Goal: Task Accomplishment & Management: Use online tool/utility

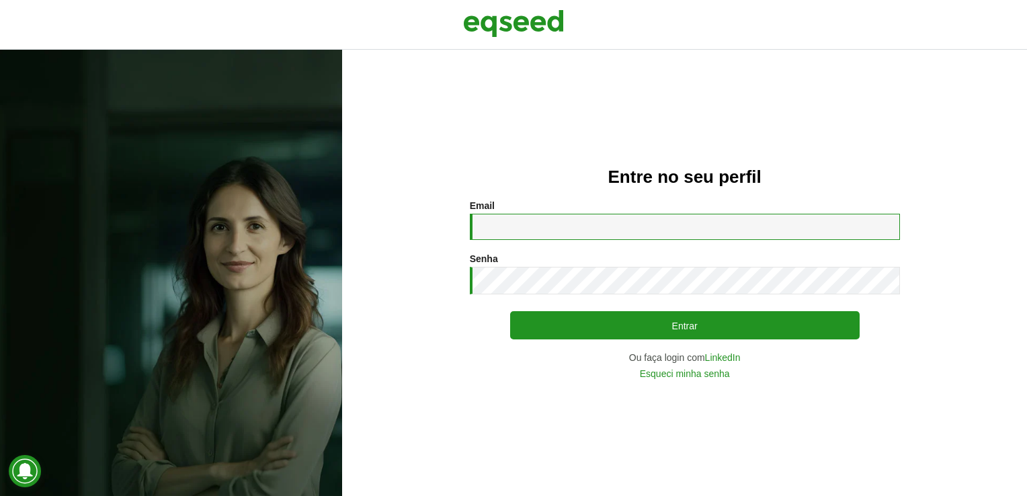
click at [499, 214] on input "Email *" at bounding box center [685, 227] width 430 height 26
type input "**********"
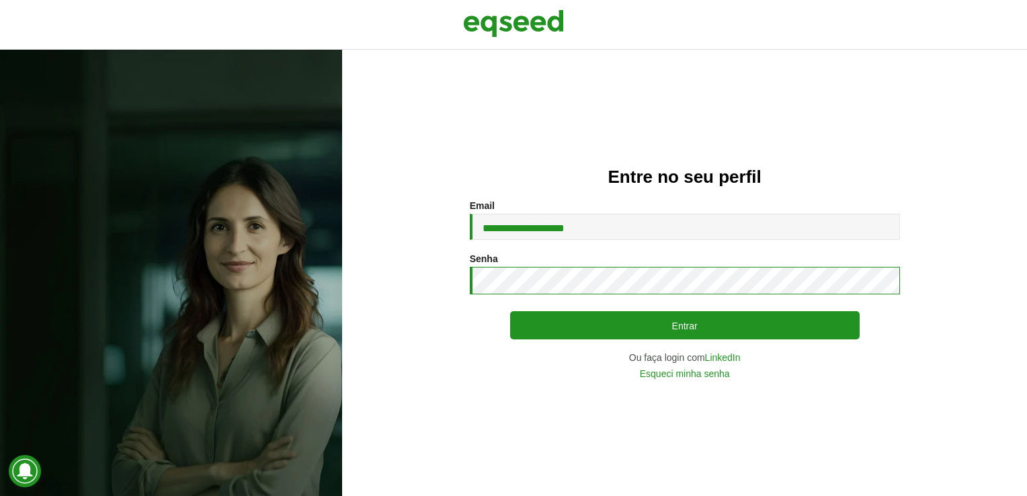
click at [510, 311] on button "Entrar" at bounding box center [685, 325] width 350 height 28
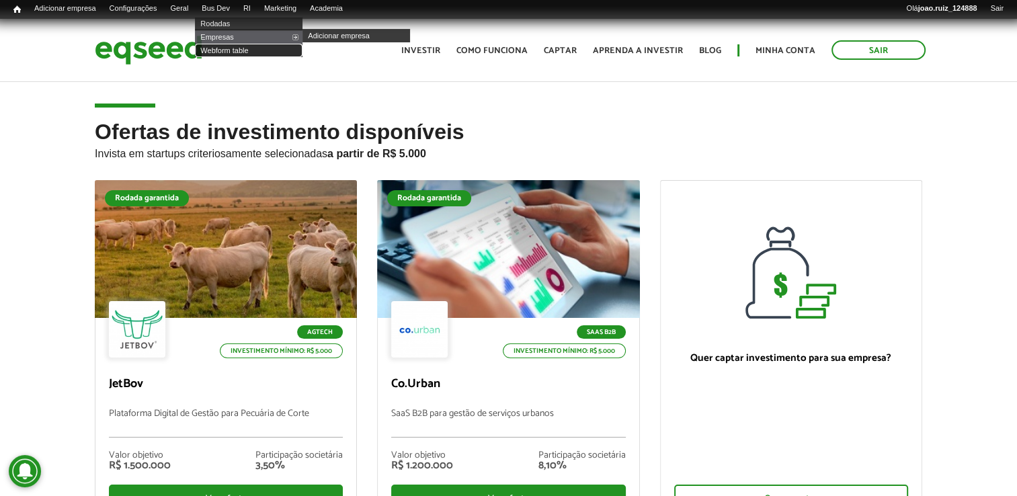
click at [229, 53] on link "Webform table" at bounding box center [249, 50] width 108 height 13
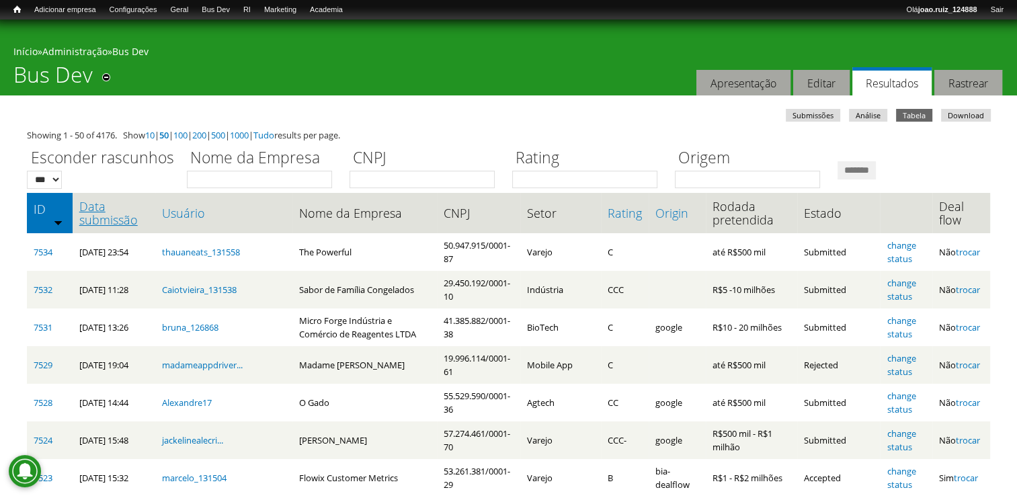
click at [110, 222] on link "Data submissão" at bounding box center [113, 213] width 69 height 27
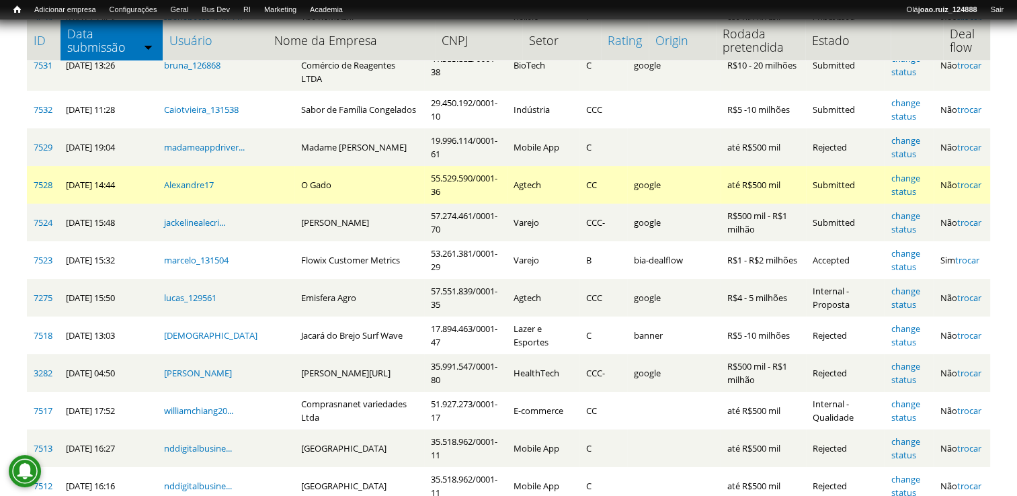
scroll to position [202, 0]
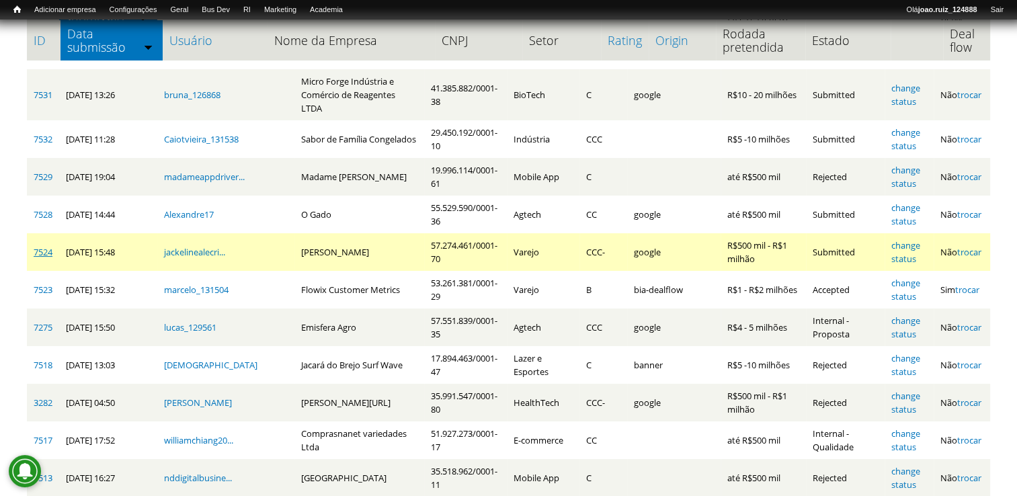
click at [43, 246] on link "7524" at bounding box center [43, 252] width 19 height 12
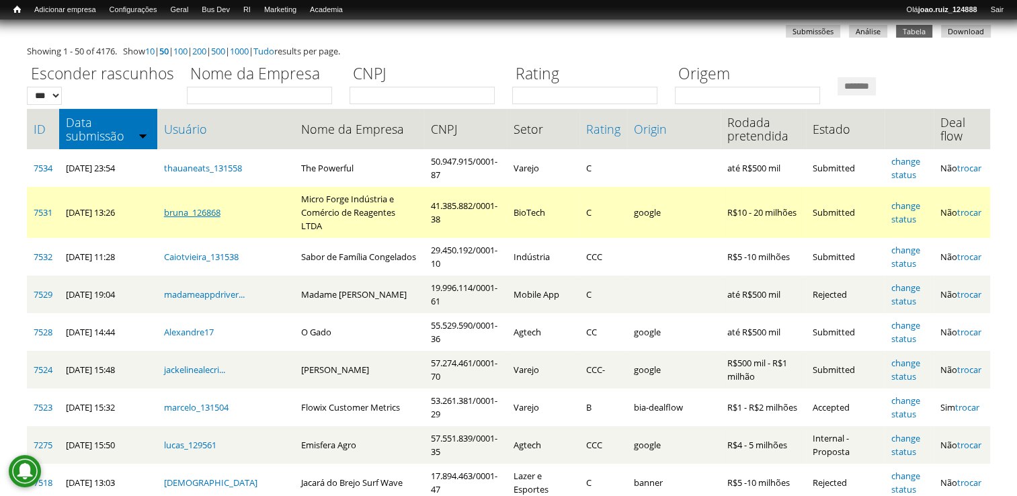
scroll to position [67, 0]
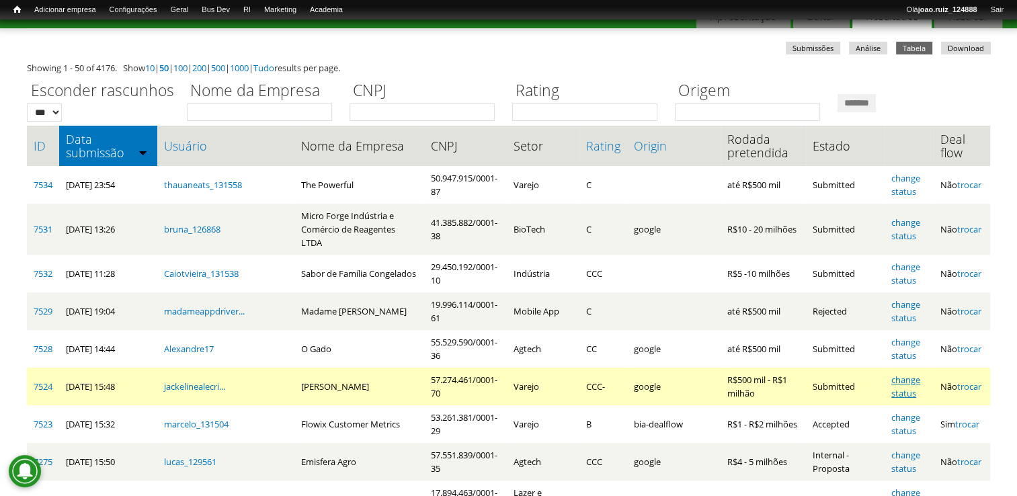
click at [910, 374] on link "change status" at bounding box center [905, 387] width 29 height 26
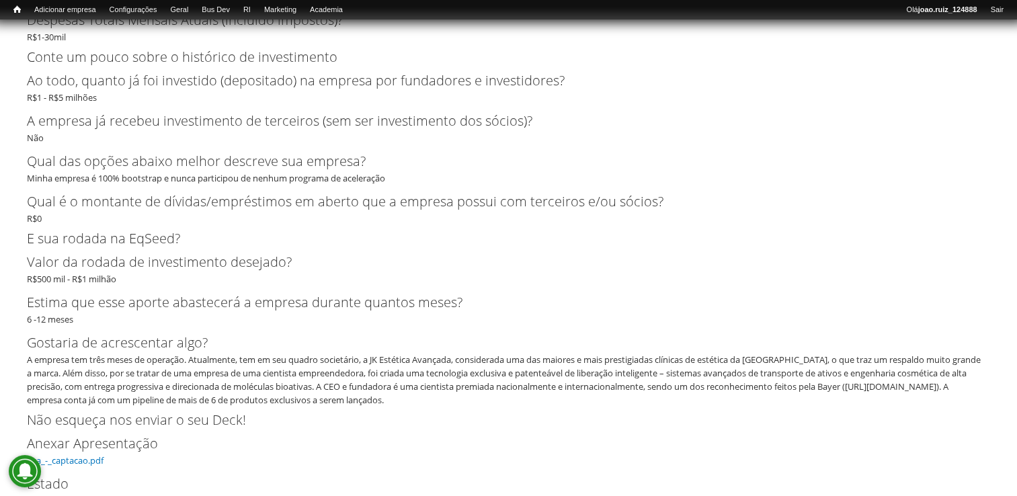
scroll to position [3092, 0]
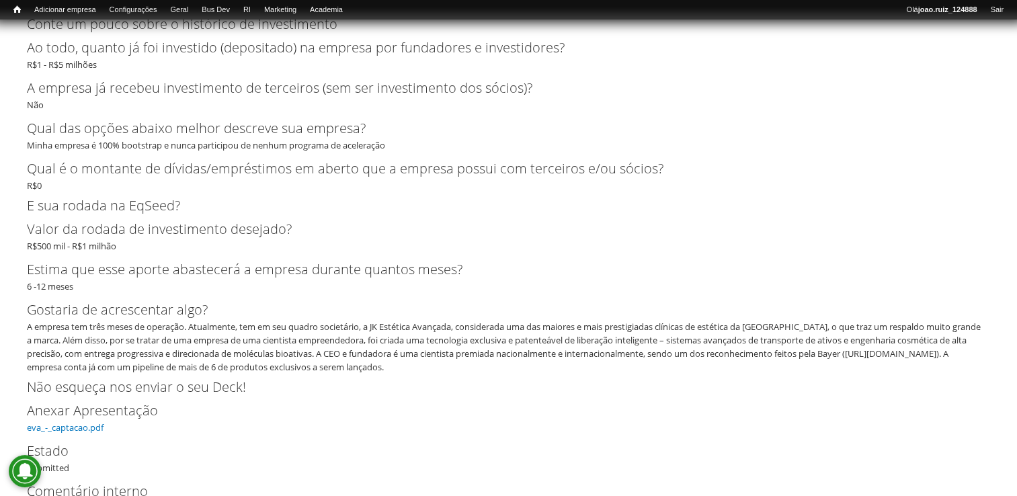
drag, startPoint x: 31, startPoint y: 367, endPoint x: 635, endPoint y: 367, distance: 603.7
click at [635, 367] on div "A empresa tem três meses de operação. Atualmente, tem em seu quadro societário,…" at bounding box center [504, 347] width 955 height 54
copy div "https://exame.com/colunistas/empreender-liberta/bayer-homenageia-30-mulheres-ci…"
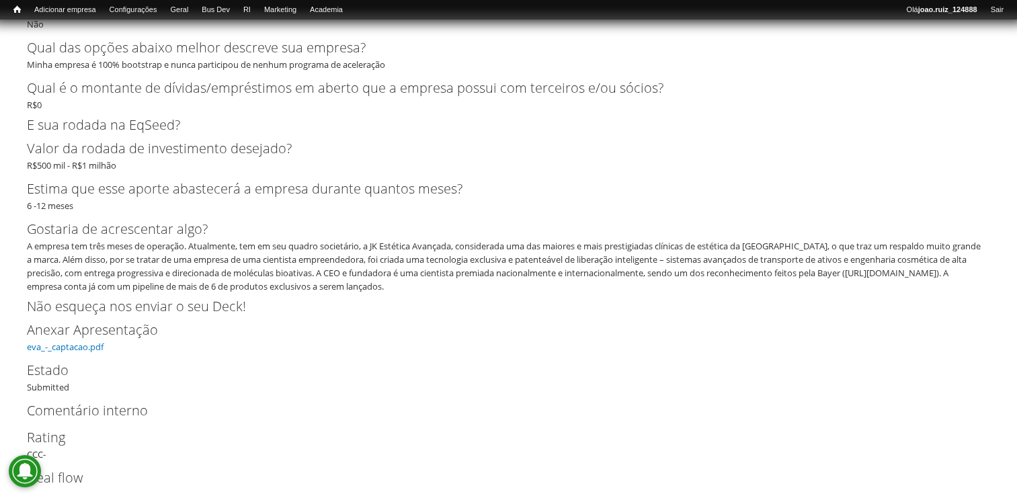
scroll to position [3225, 0]
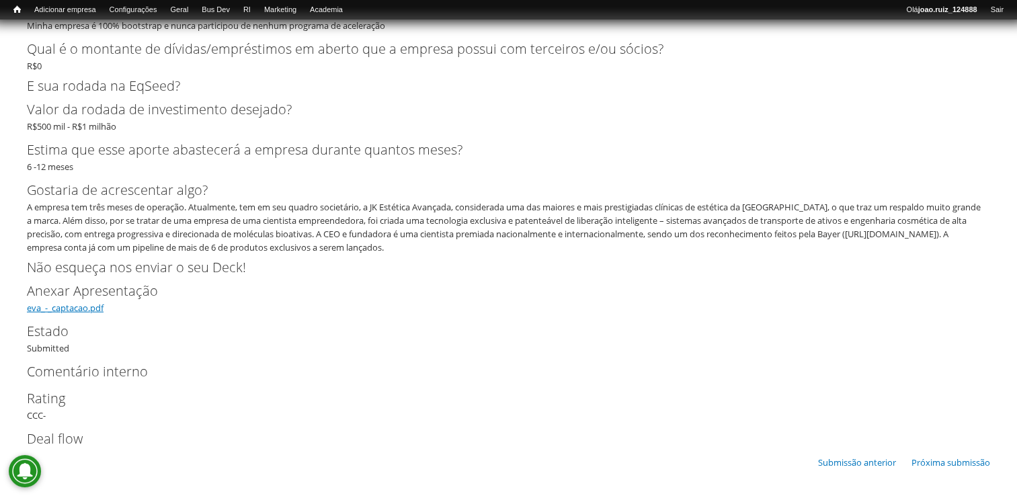
click at [103, 307] on link "eva_-_captacao.pdf" at bounding box center [65, 308] width 77 height 12
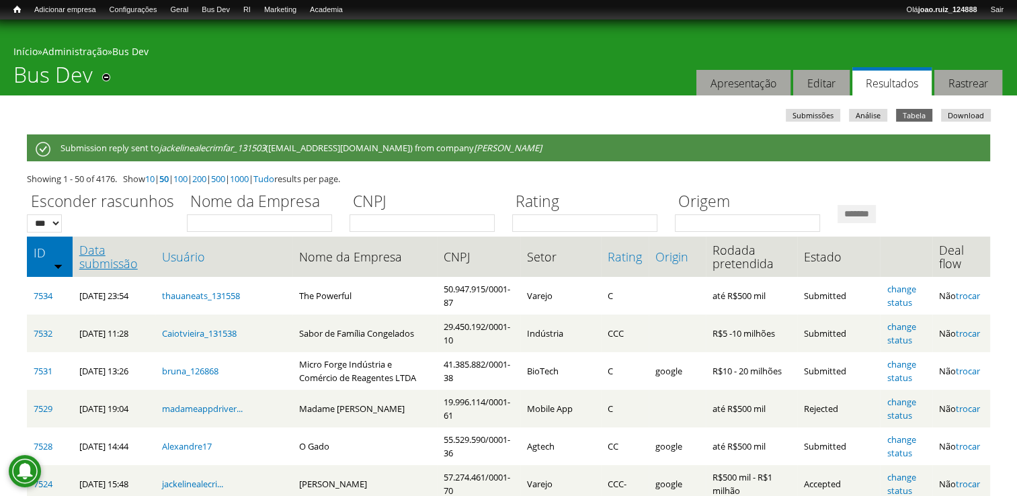
click at [100, 268] on link "Data submissão" at bounding box center [113, 256] width 69 height 27
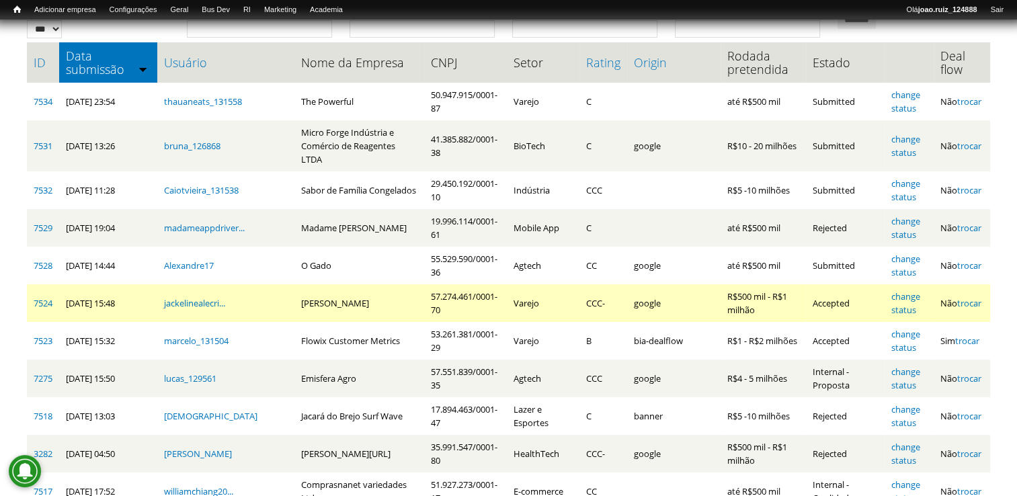
scroll to position [202, 0]
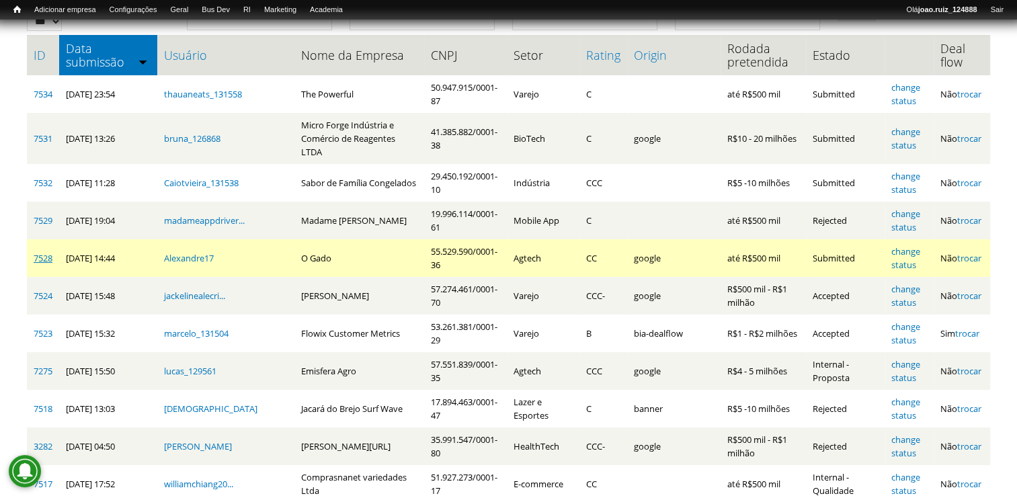
click at [48, 252] on link "7528" at bounding box center [43, 258] width 19 height 12
click at [49, 252] on link "7528" at bounding box center [43, 258] width 19 height 12
click at [909, 245] on link "change status" at bounding box center [905, 258] width 29 height 26
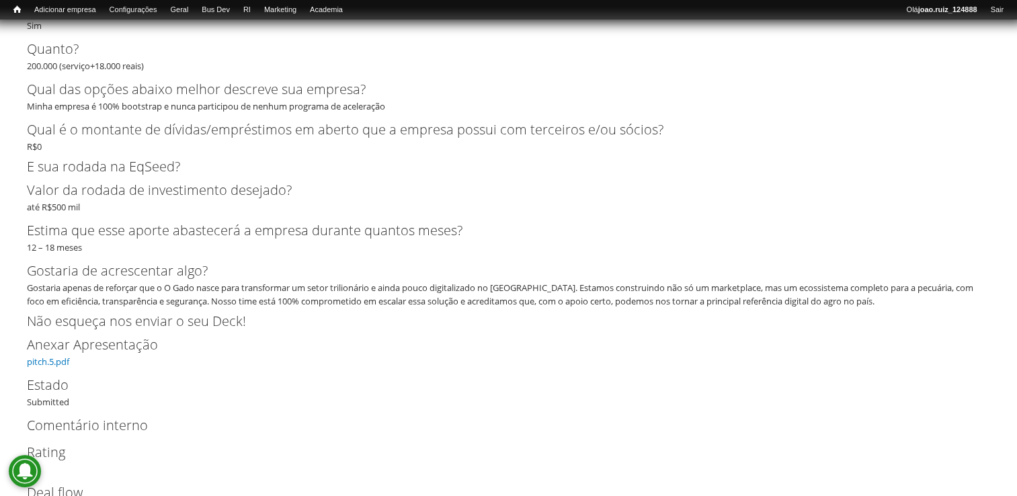
scroll to position [3482, 0]
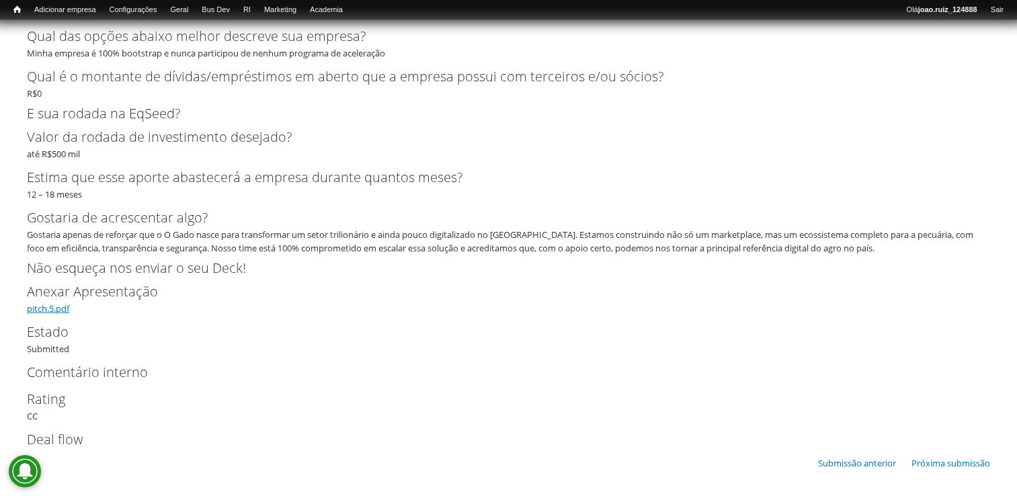
click at [62, 311] on link "pitch.5.pdf" at bounding box center [48, 309] width 42 height 12
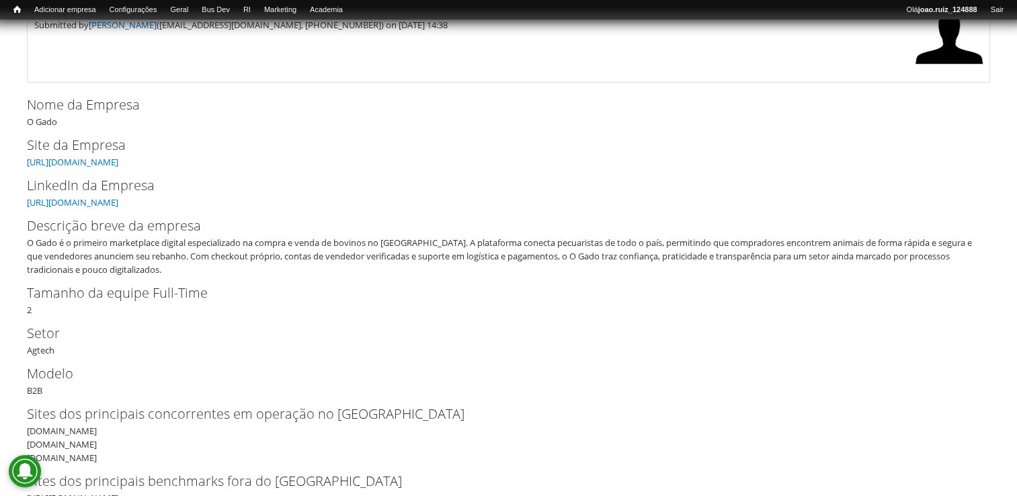
scroll to position [0, 0]
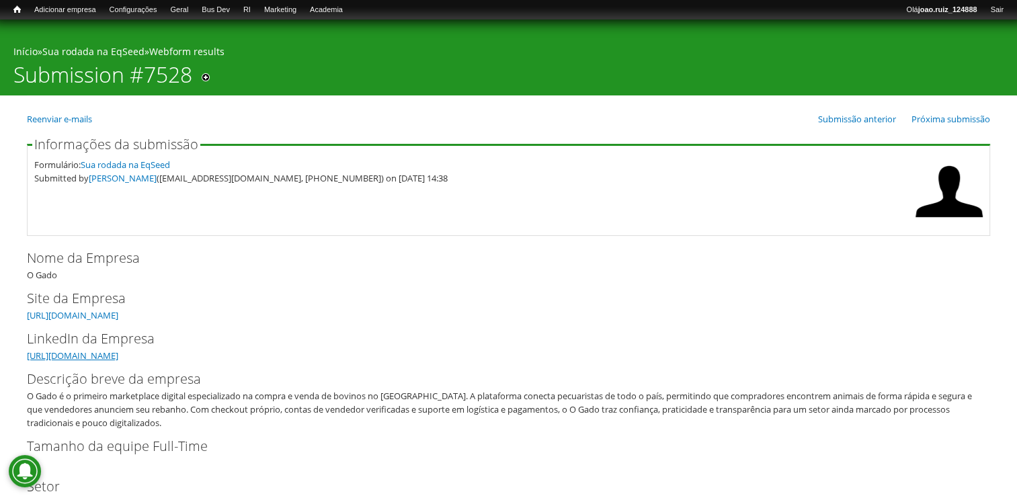
click at [118, 355] on link "[URL][DOMAIN_NAME]" at bounding box center [72, 356] width 91 height 12
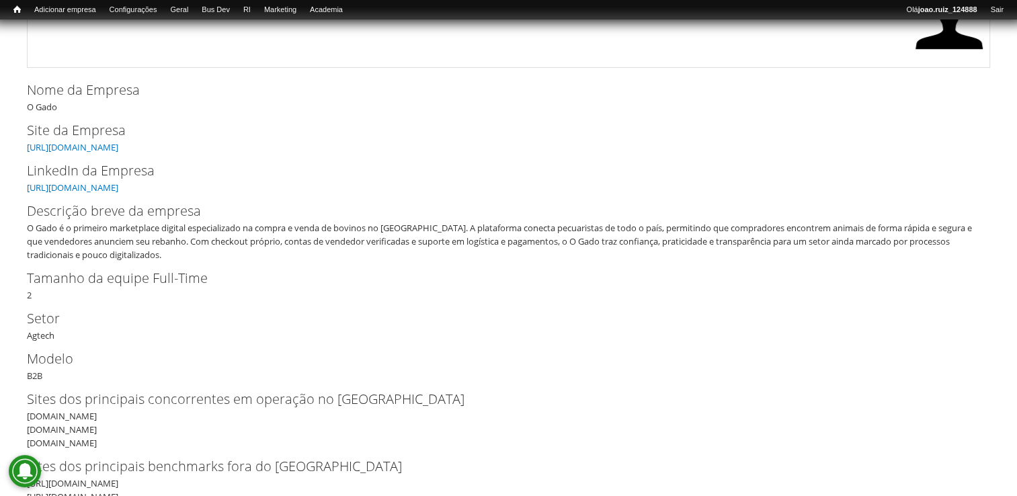
scroll to position [67, 0]
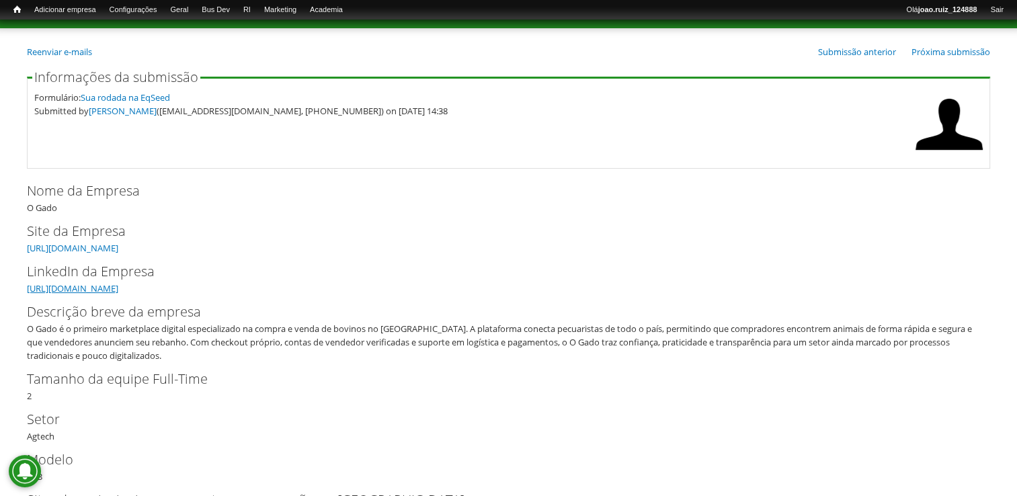
click at [107, 290] on link "[URL][DOMAIN_NAME]" at bounding box center [72, 288] width 91 height 12
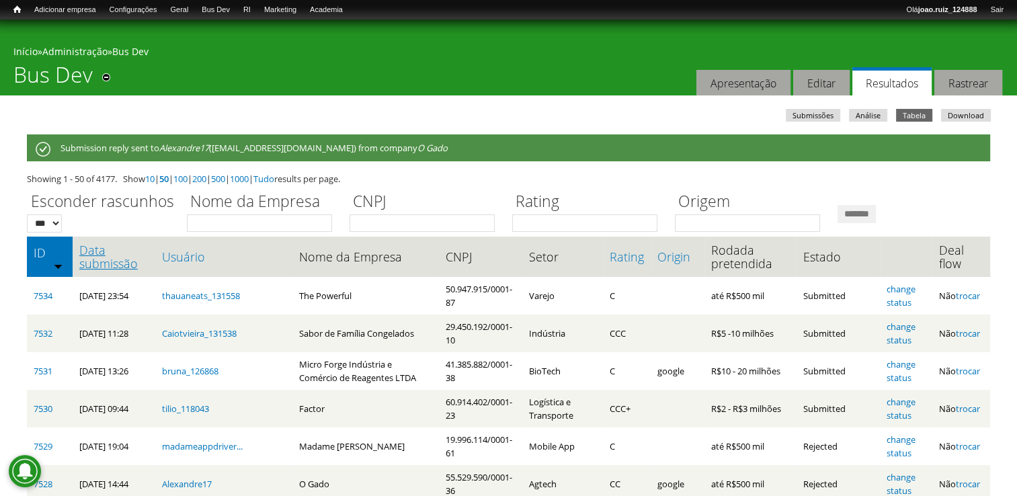
click at [104, 250] on link "Data submissão" at bounding box center [113, 256] width 69 height 27
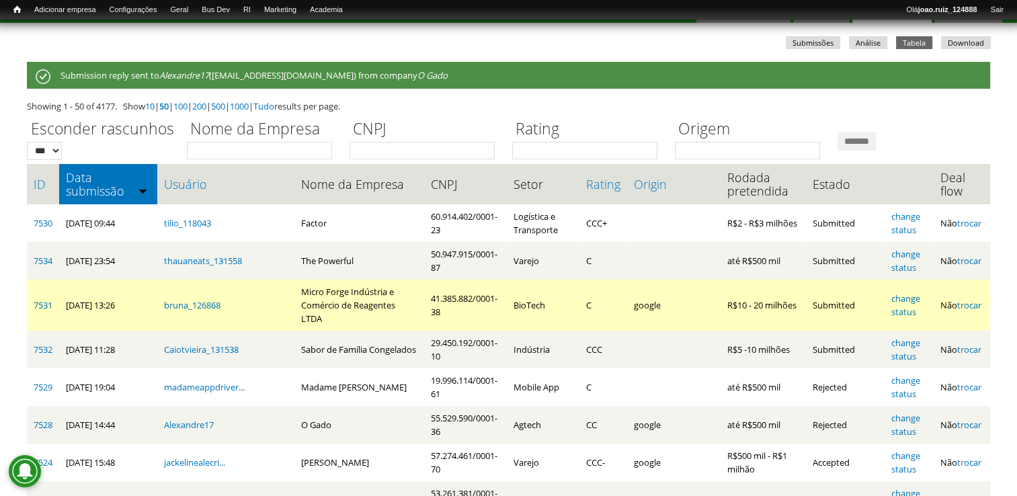
scroll to position [67, 0]
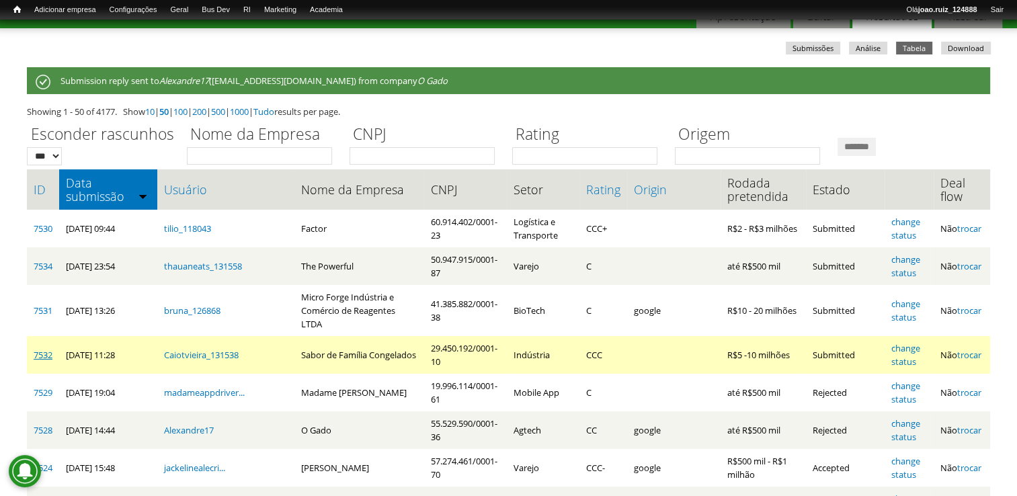
click at [43, 349] on link "7532" at bounding box center [43, 355] width 19 height 12
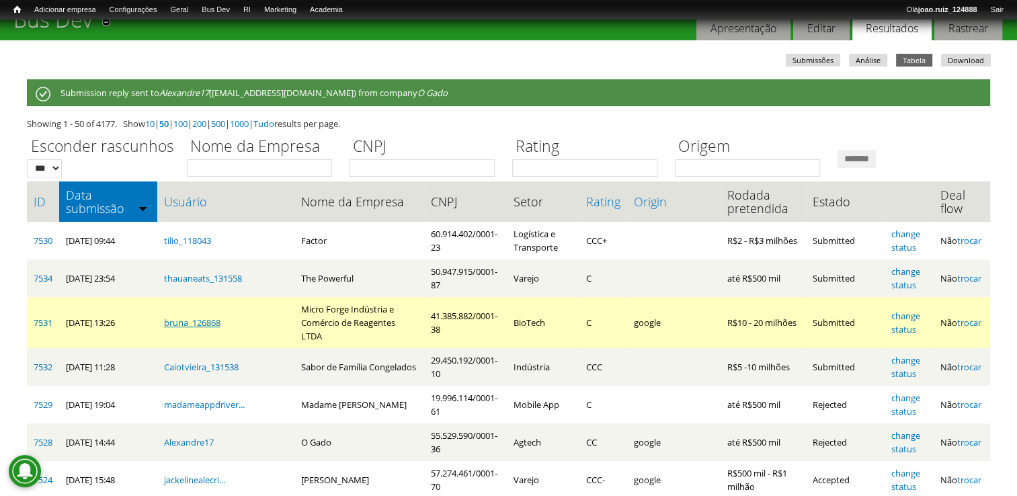
scroll to position [134, 0]
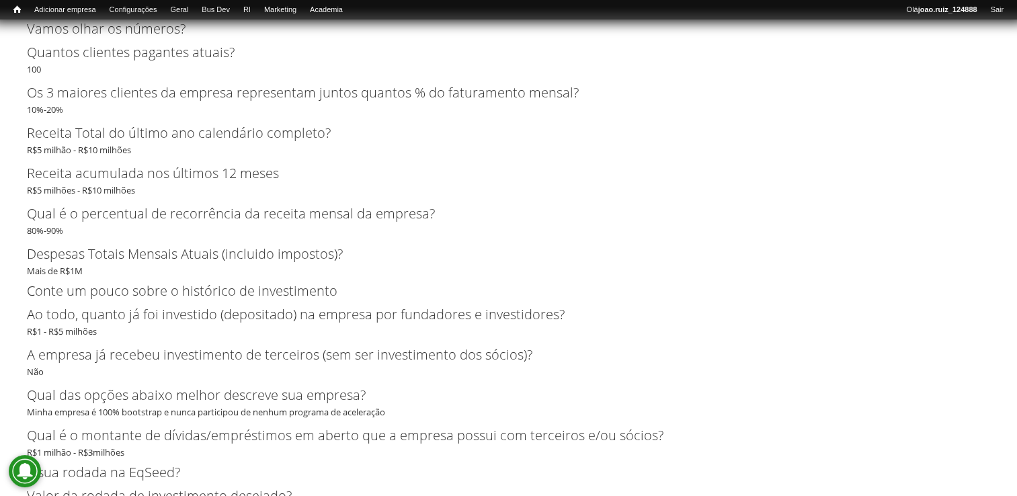
scroll to position [3092, 0]
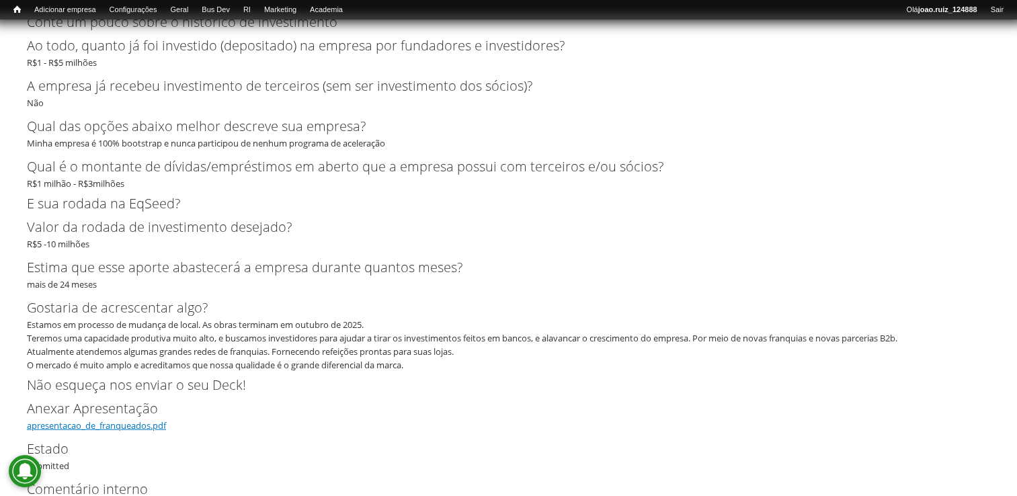
click at [136, 424] on link "apresentacao_de_franqueados.pdf" at bounding box center [96, 425] width 139 height 12
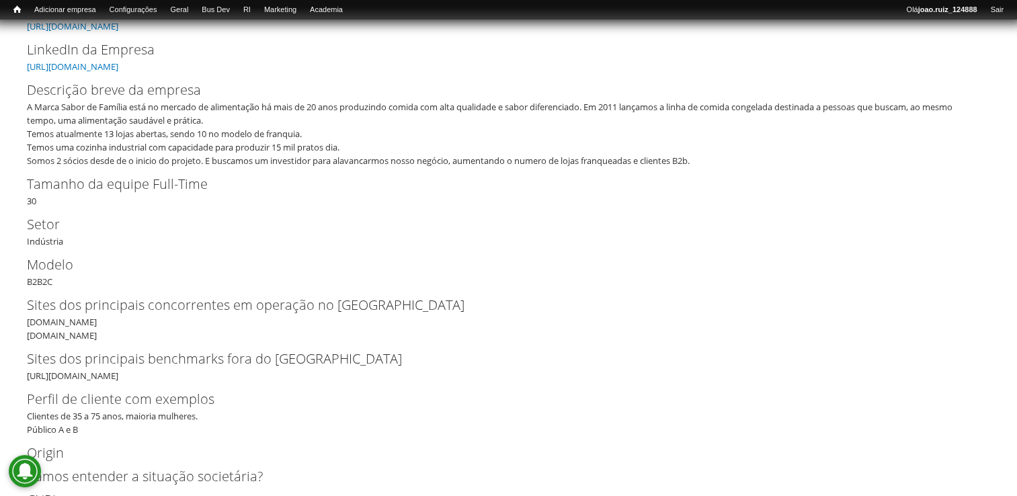
scroll to position [184, 0]
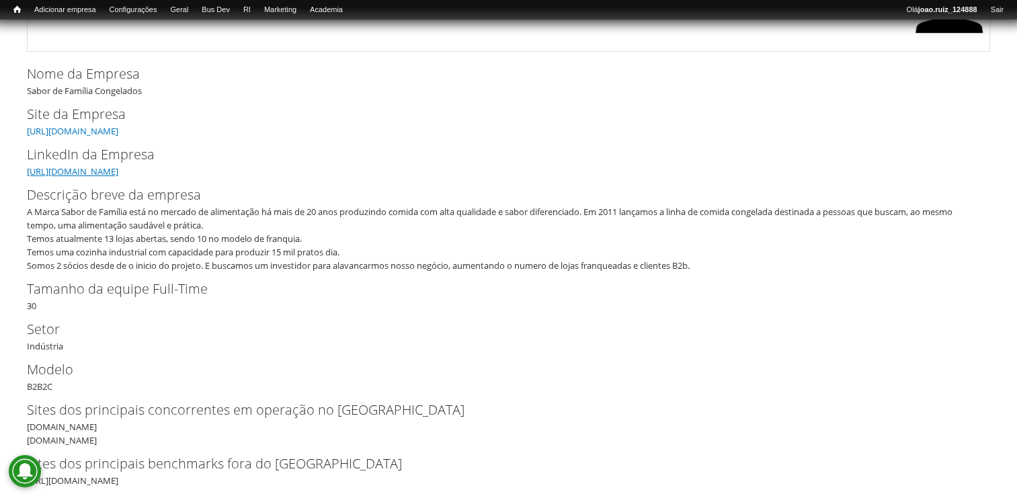
click at [94, 165] on link "https://br.linkedin.com/company/sabor-de-familia-congelados" at bounding box center [72, 171] width 91 height 12
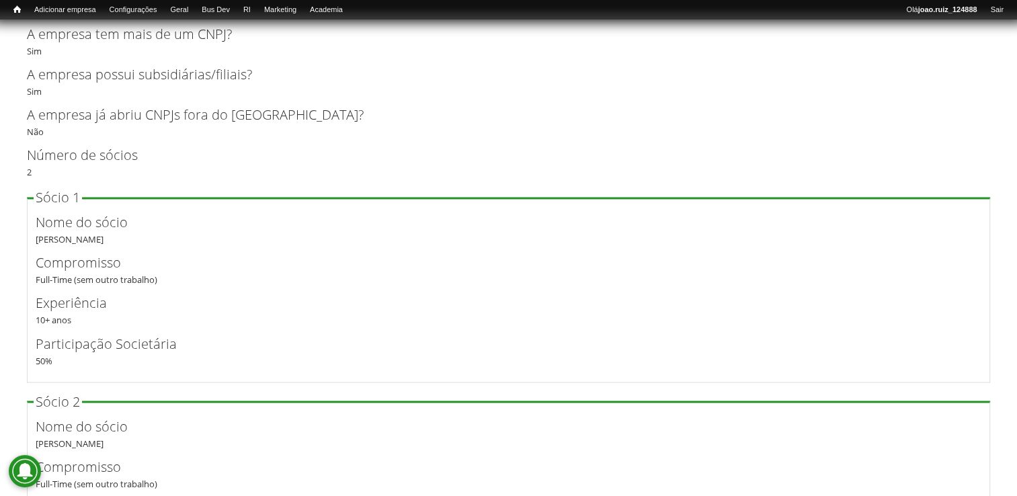
scroll to position [2268, 0]
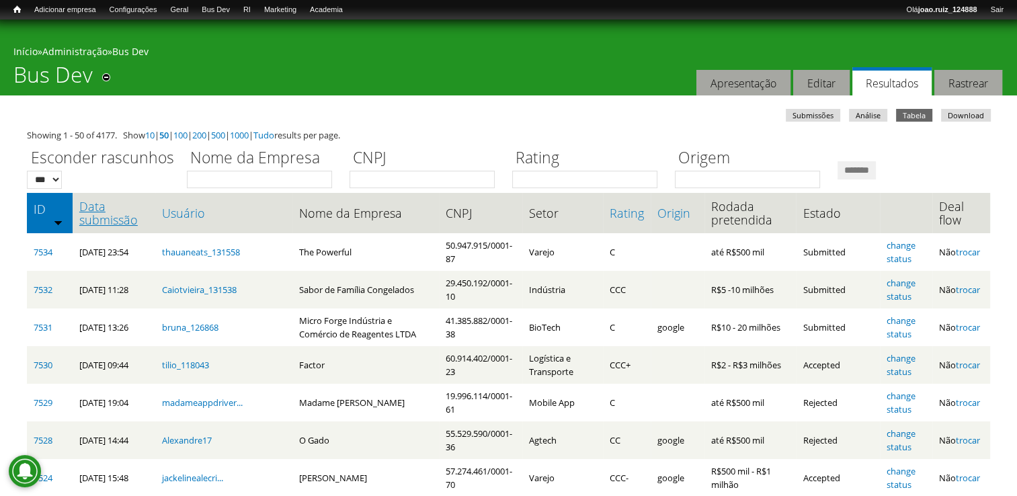
click at [83, 202] on link "Data submissão" at bounding box center [113, 213] width 69 height 27
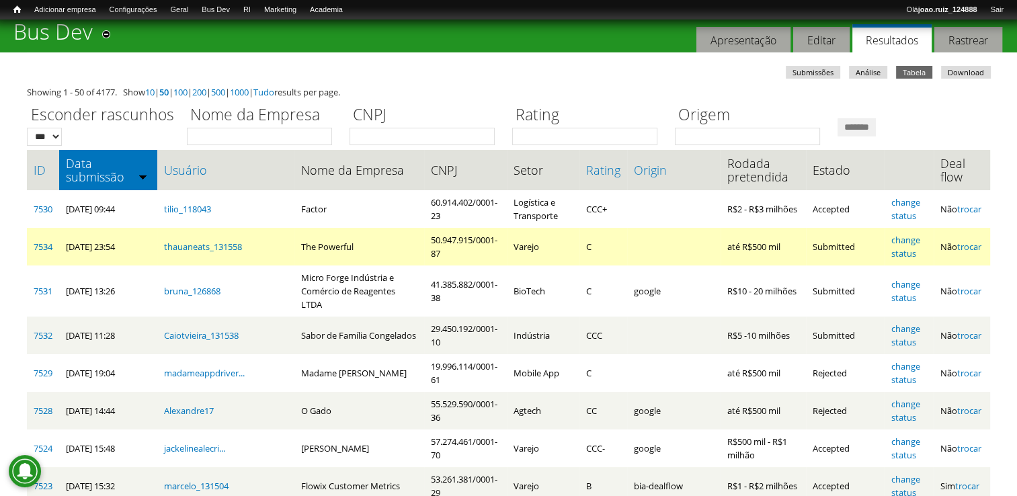
scroll to position [67, 0]
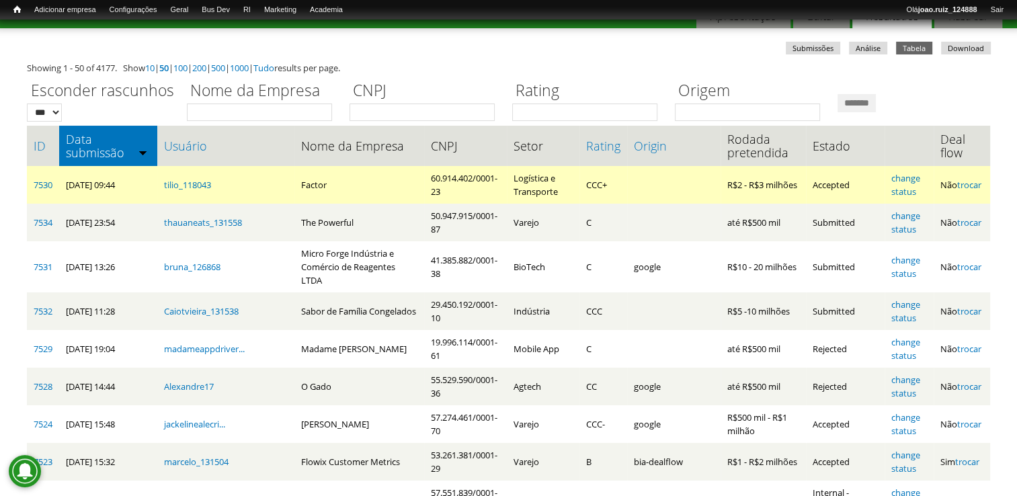
click at [43, 178] on td "7530" at bounding box center [43, 185] width 32 height 38
click at [35, 182] on link "7530" at bounding box center [43, 185] width 19 height 12
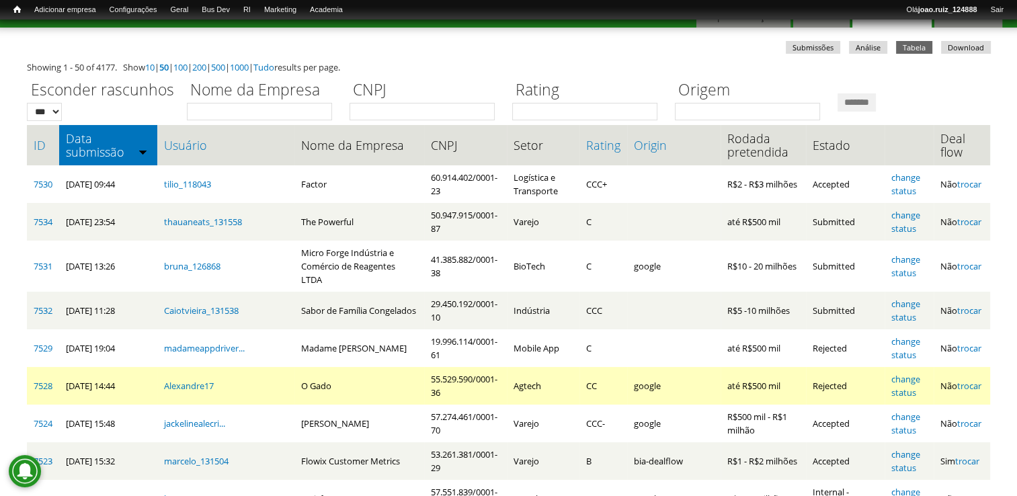
scroll to position [134, 0]
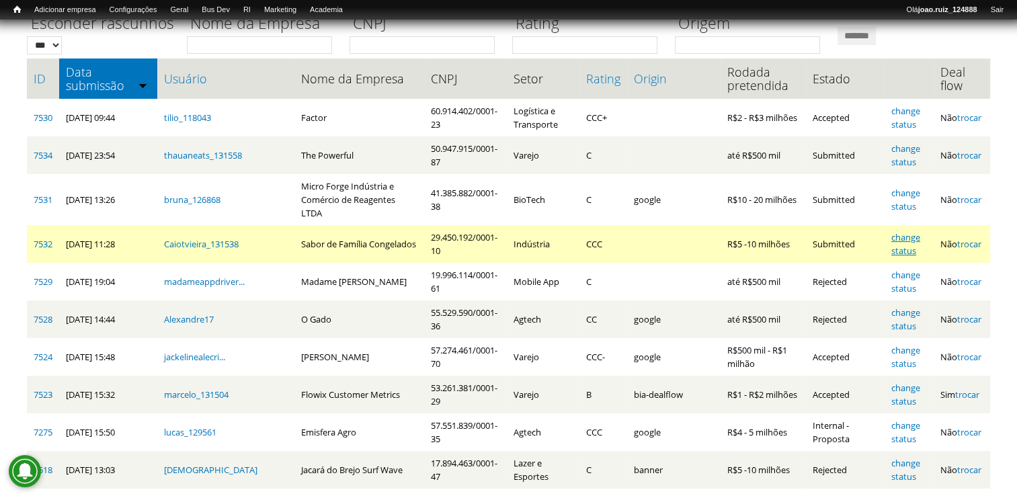
click at [906, 231] on link "change status" at bounding box center [905, 244] width 29 height 26
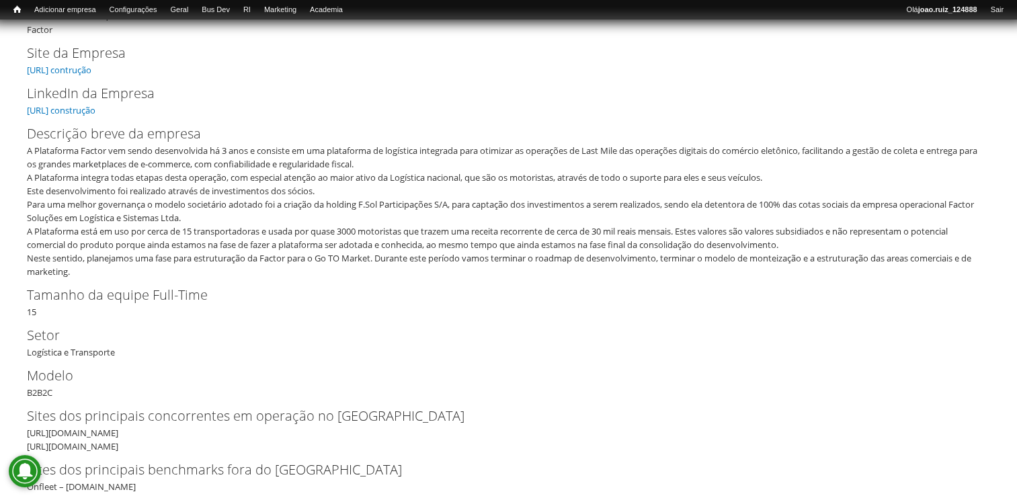
scroll to position [403, 0]
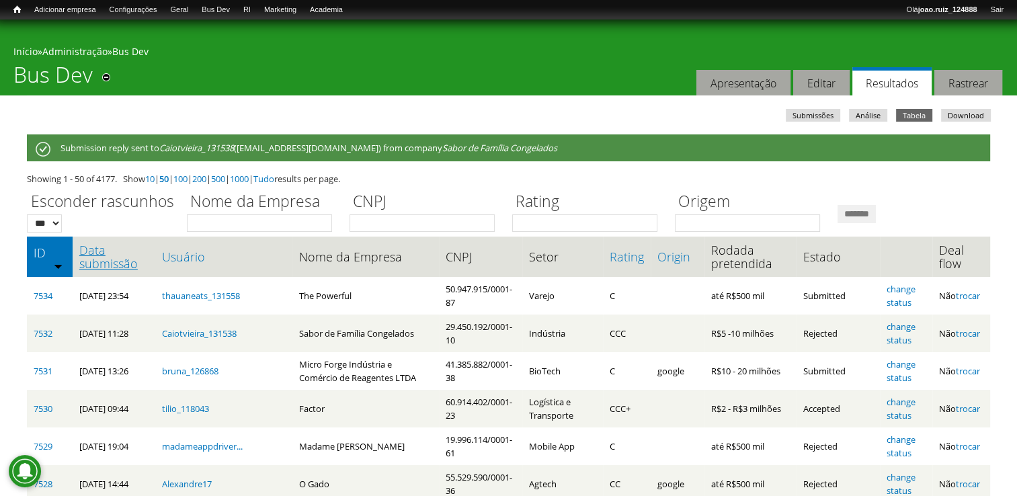
click at [103, 259] on link "Data submissão" at bounding box center [113, 256] width 69 height 27
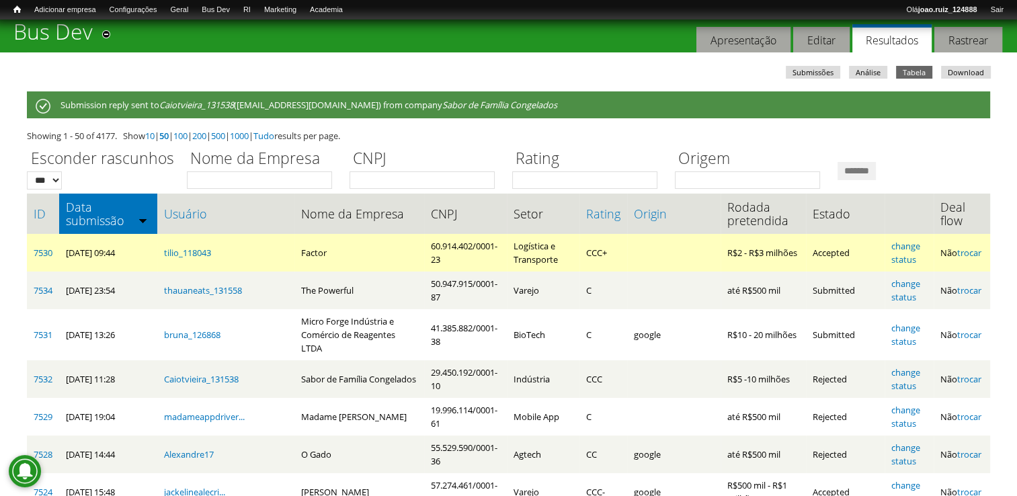
scroll to position [67, 0]
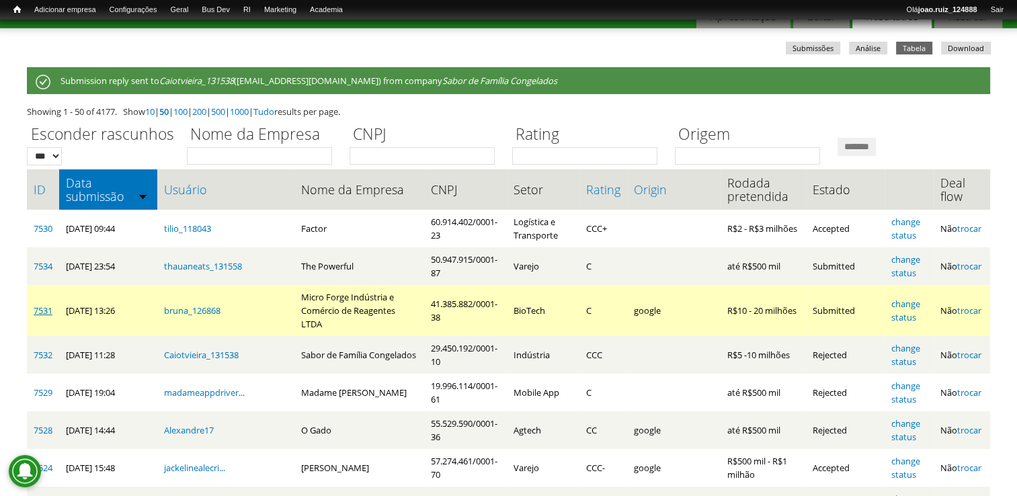
click at [36, 305] on link "7531" at bounding box center [43, 311] width 19 height 12
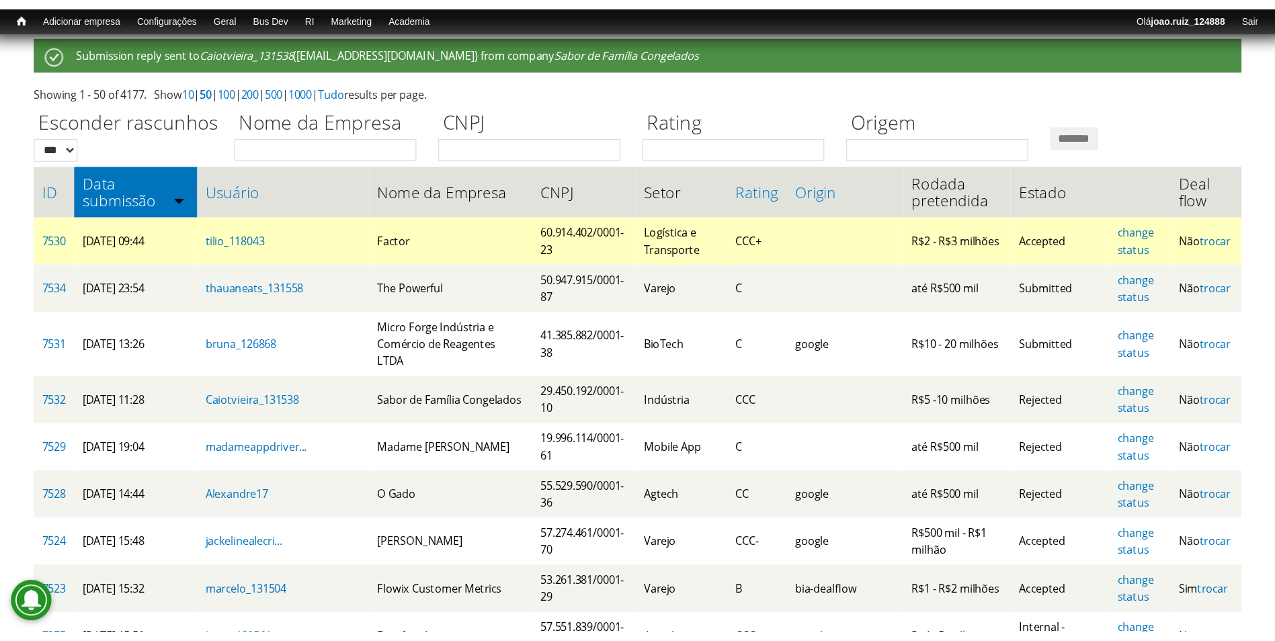
scroll to position [134, 0]
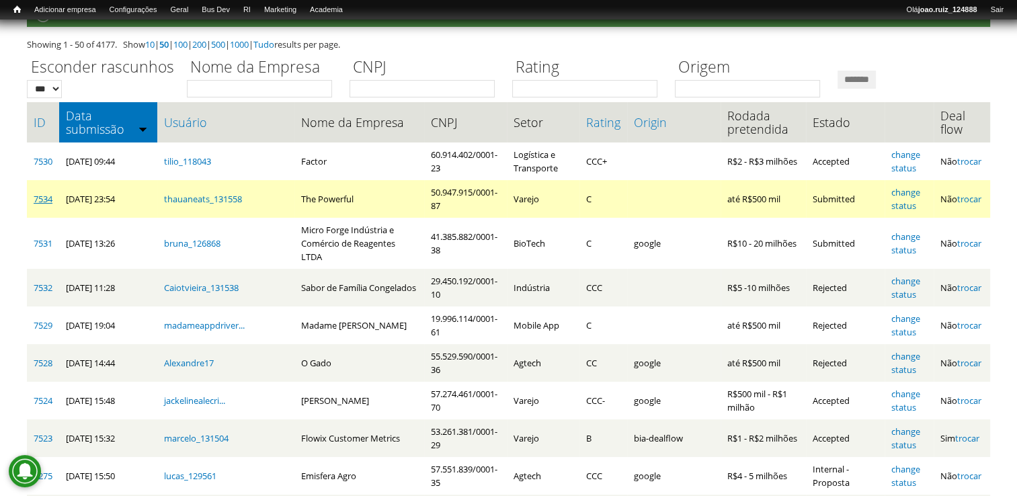
click at [40, 205] on link "7534" at bounding box center [43, 199] width 19 height 12
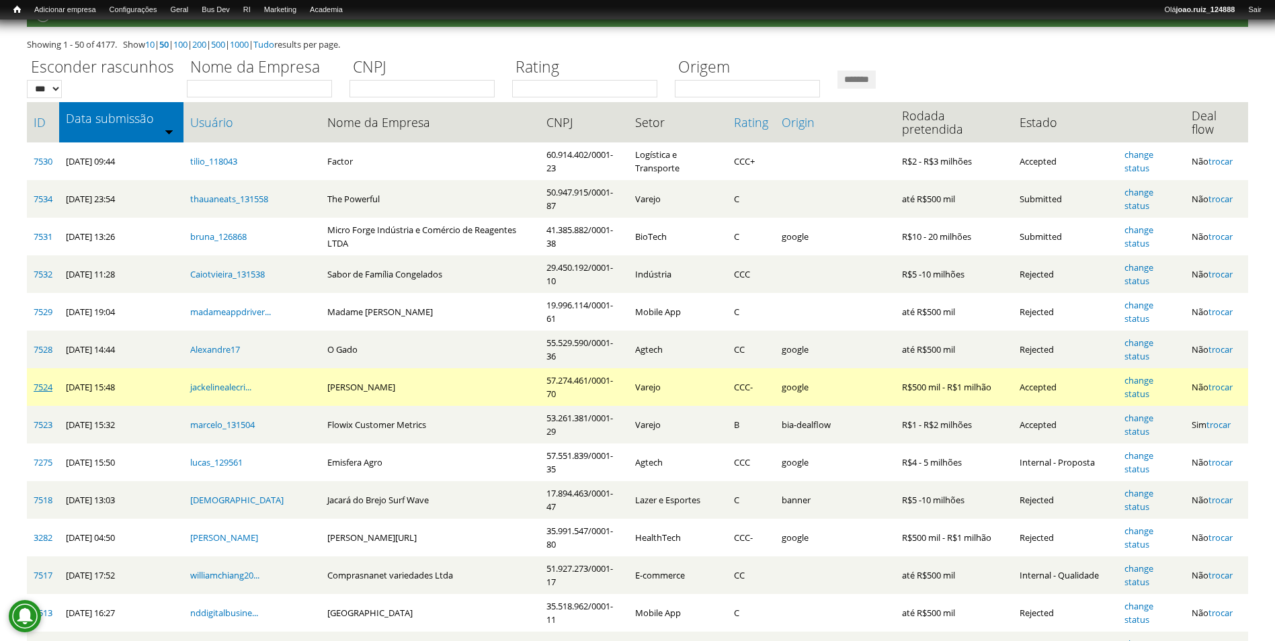
click at [41, 381] on link "7524" at bounding box center [43, 387] width 19 height 12
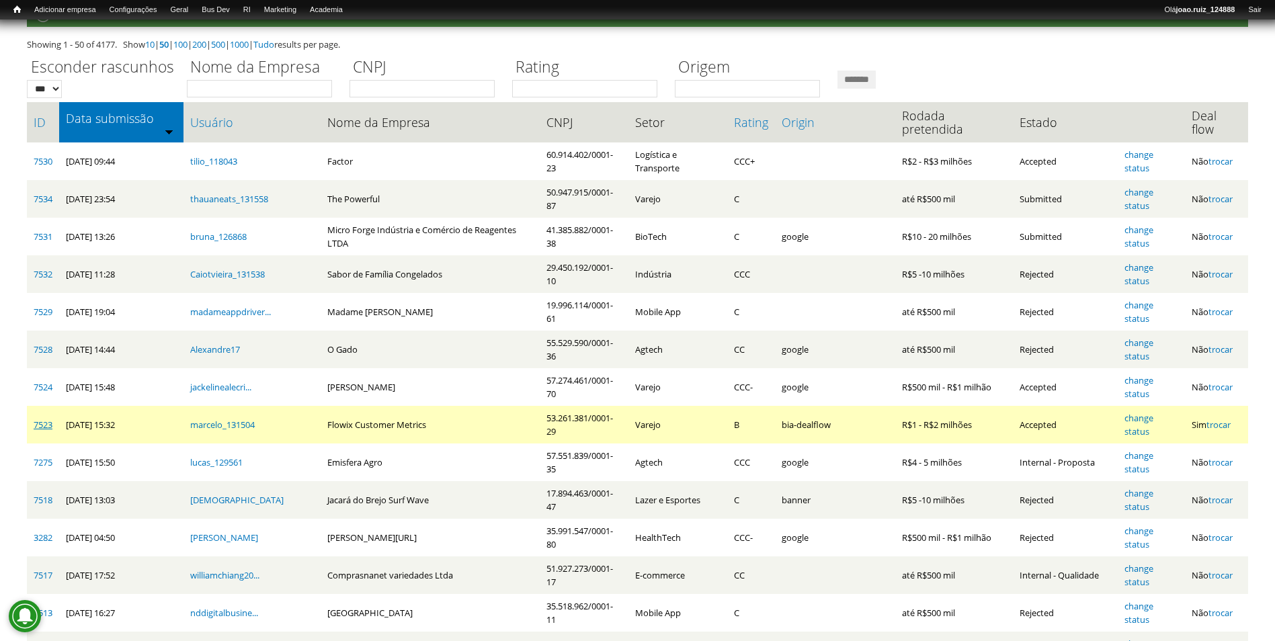
click at [34, 419] on link "7523" at bounding box center [43, 425] width 19 height 12
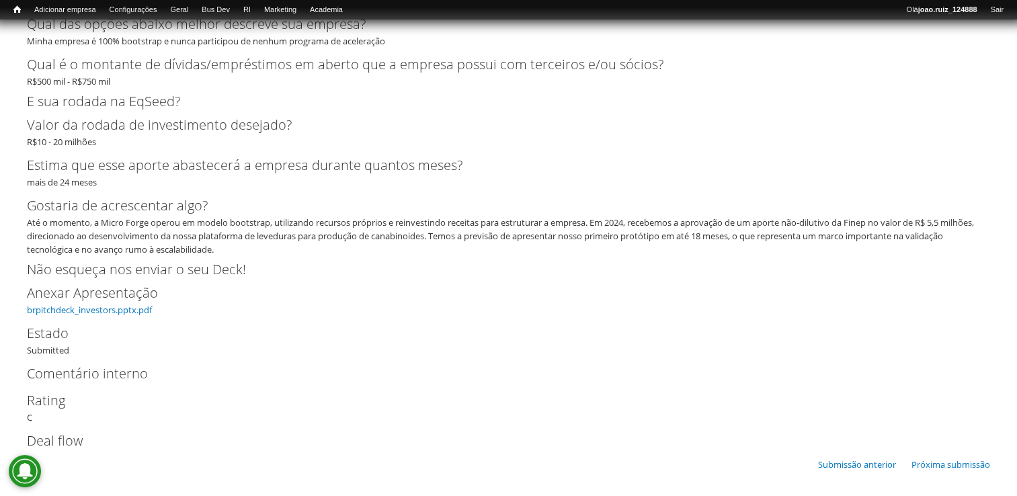
scroll to position [3252, 0]
click at [85, 308] on link "brpitchdeck_investors.pptx.pdf" at bounding box center [89, 309] width 125 height 12
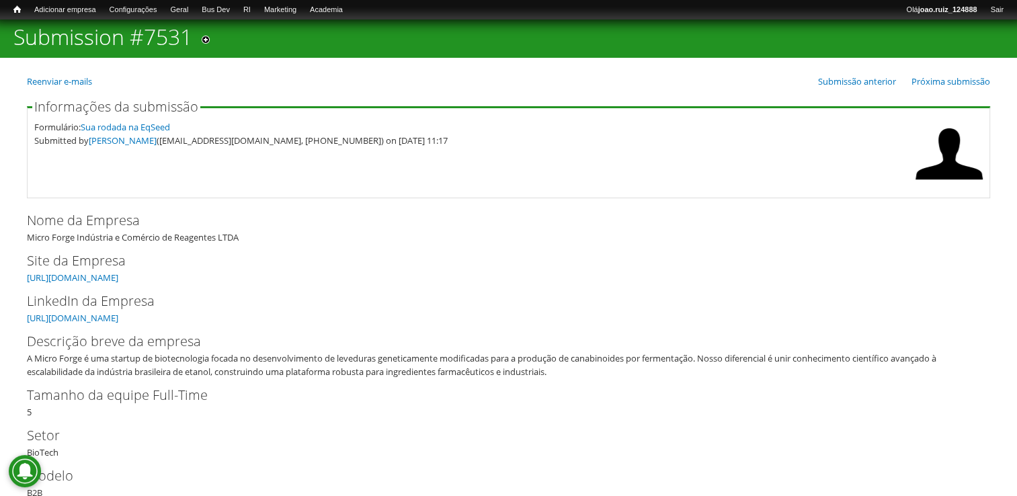
scroll to position [67, 0]
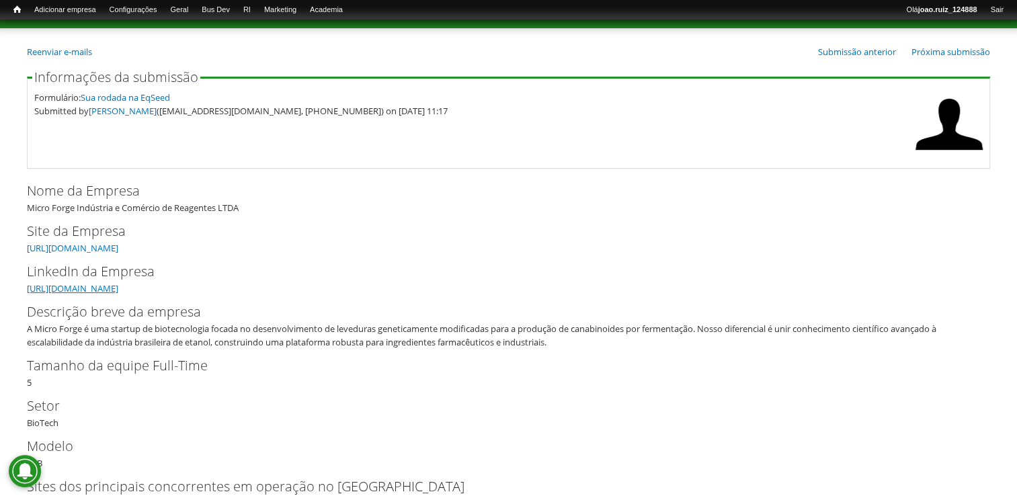
click at [118, 284] on link "https://www.linkedin.com/company/microforge" at bounding box center [72, 288] width 91 height 12
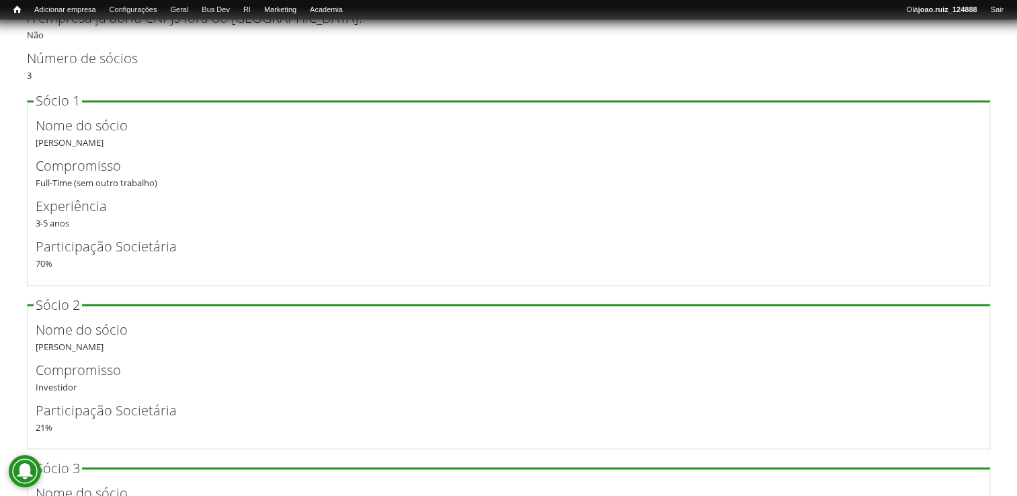
scroll to position [2151, 0]
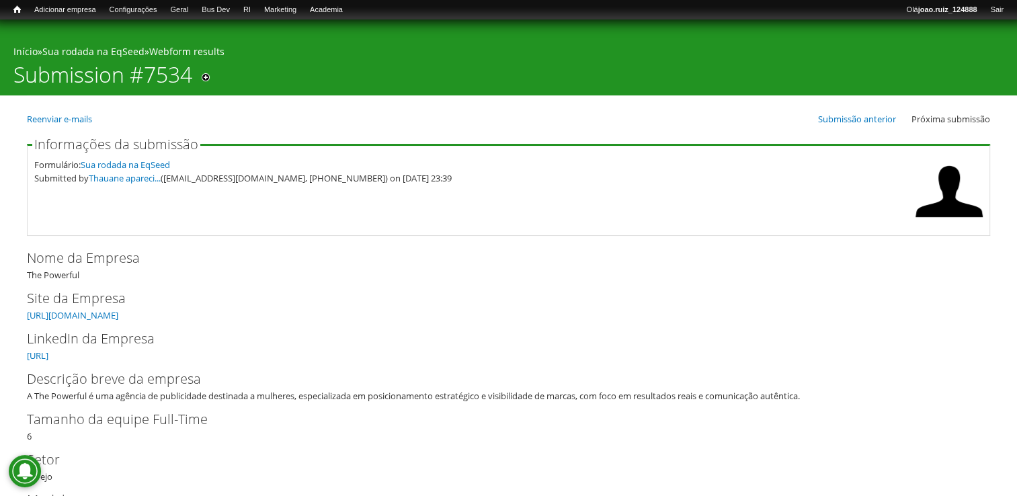
scroll to position [67, 0]
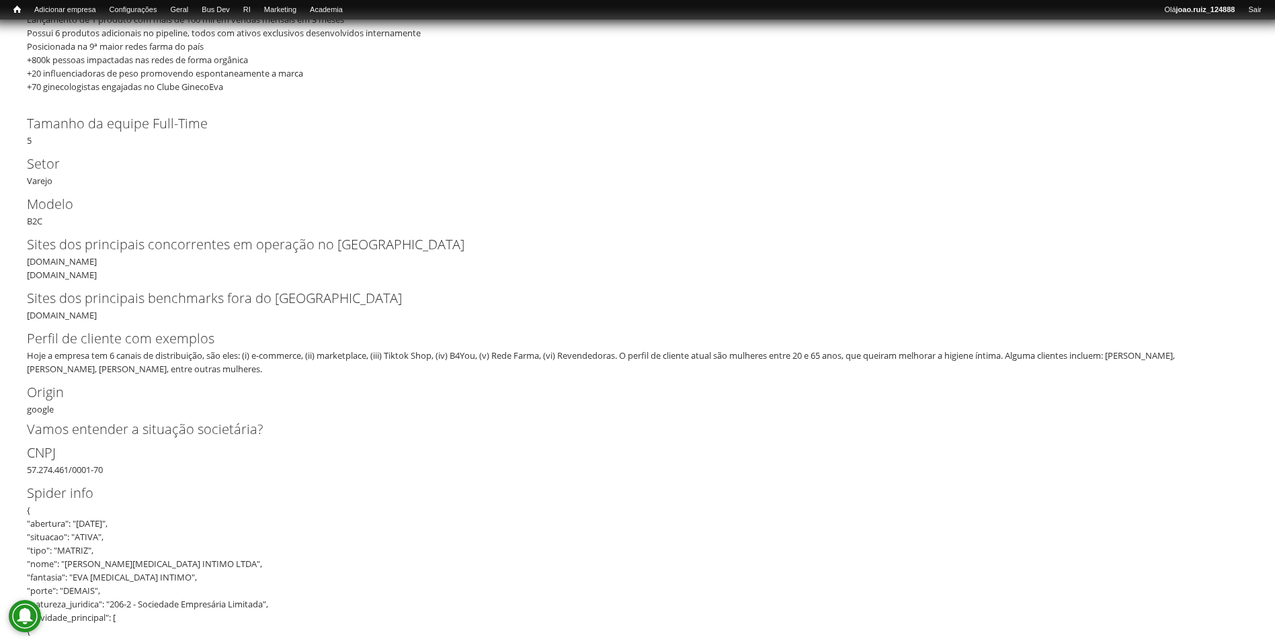
scroll to position [605, 0]
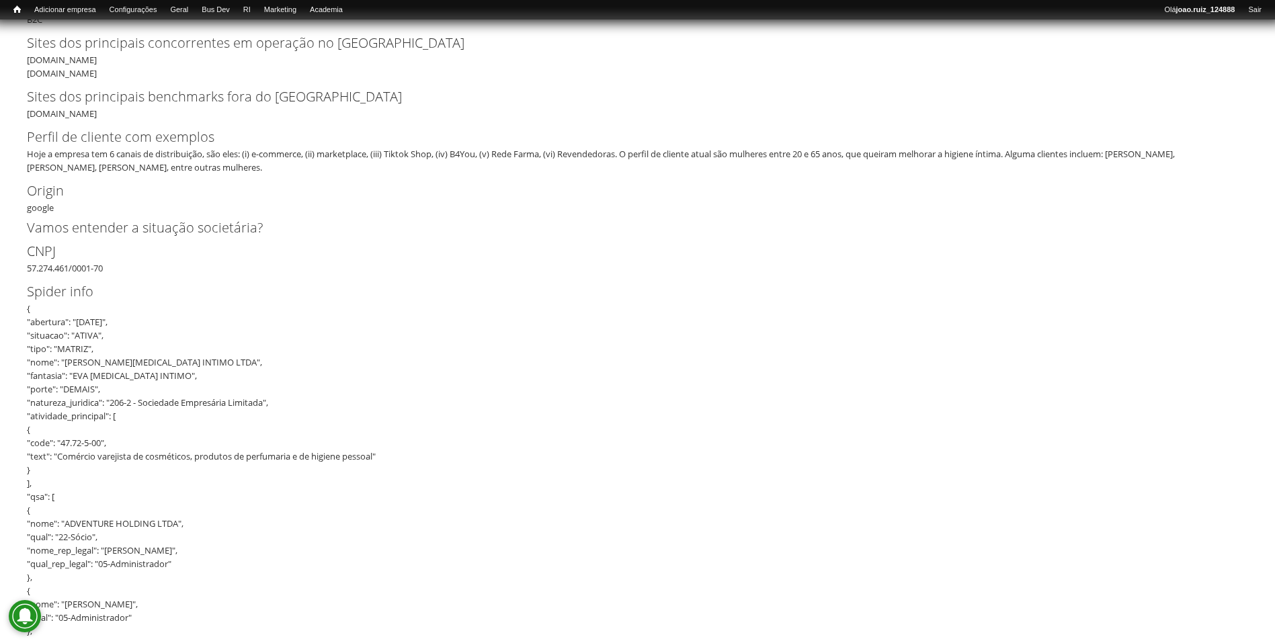
drag, startPoint x: 29, startPoint y: 253, endPoint x: 111, endPoint y: 252, distance: 82.0
click at [111, 252] on div "CNPJ 57.274.461/0001-70" at bounding box center [637, 258] width 1221 height 34
copy div "57.274.461/0001-70"
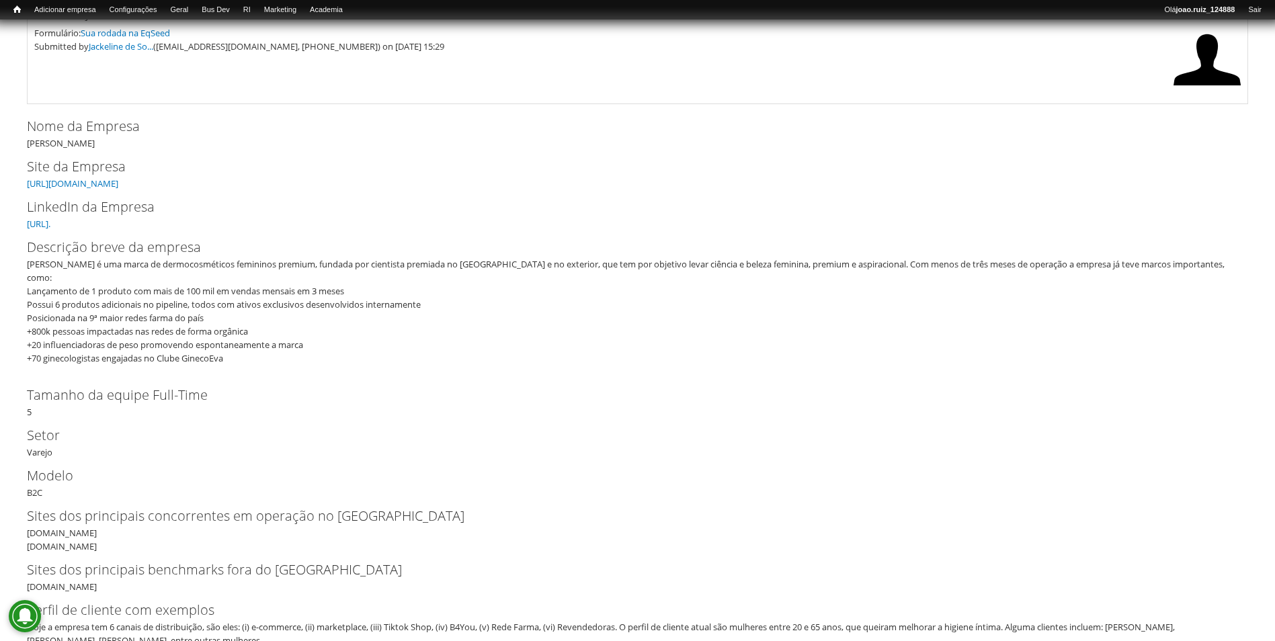
scroll to position [0, 0]
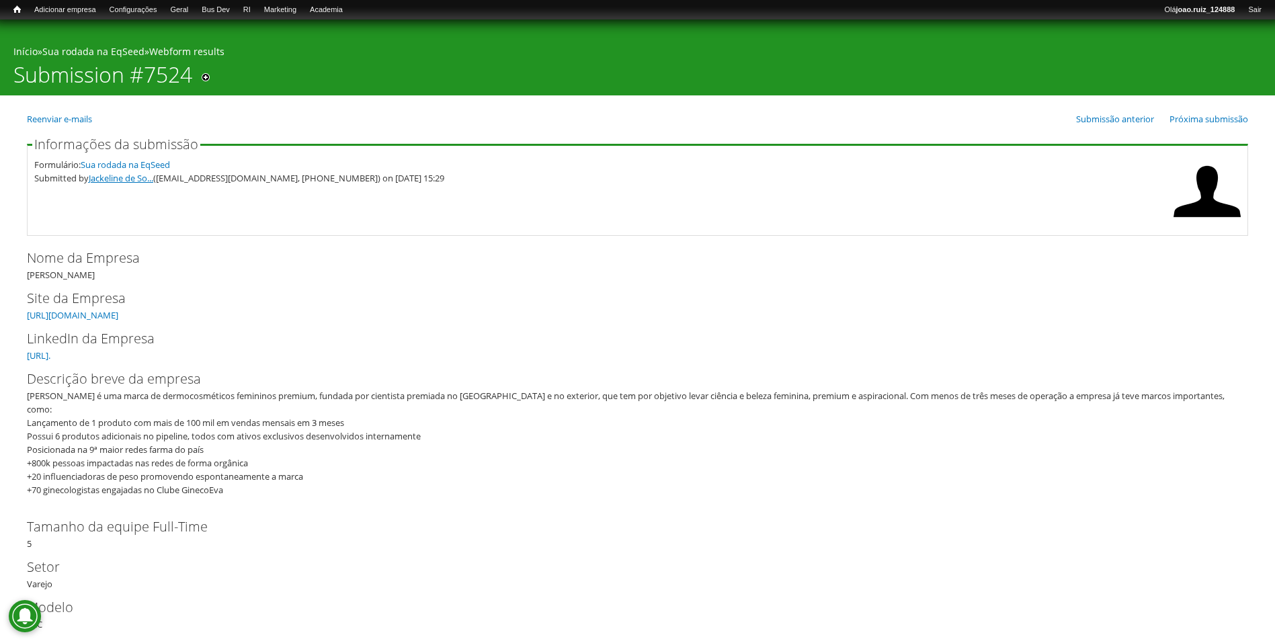
click at [143, 180] on link "Jackeline de So..." at bounding box center [121, 178] width 65 height 12
drag, startPoint x: 303, startPoint y: 184, endPoint x: 369, endPoint y: 201, distance: 68.2
click at [369, 201] on fieldset "Informações da submissão Formulário: Sua rodada na EqSeed Submitted by Jackelin…" at bounding box center [637, 187] width 1221 height 98
copy div "(33) 9 9118-1819"
drag, startPoint x: 163, startPoint y: 184, endPoint x: 299, endPoint y: 204, distance: 137.3
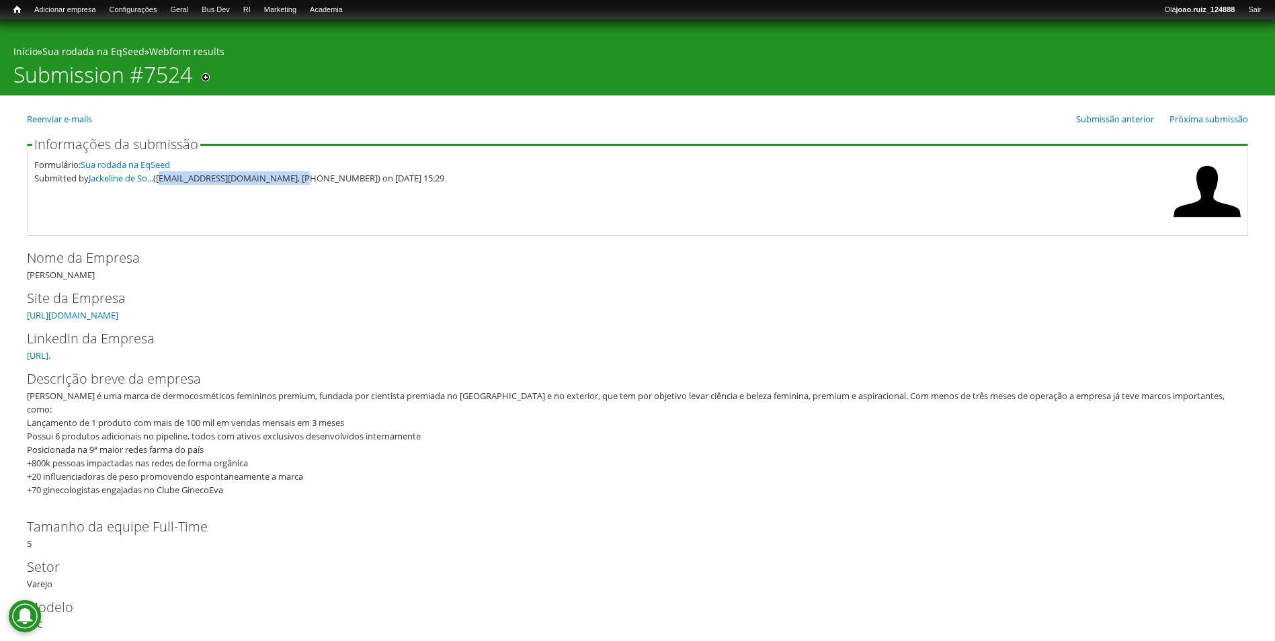
click at [299, 204] on fieldset "Informações da submissão Formulário: Sua rodada na EqSeed Submitted by Jackelin…" at bounding box center [637, 187] width 1221 height 98
copy div "jackelinealecrimfar@hotmail.com"
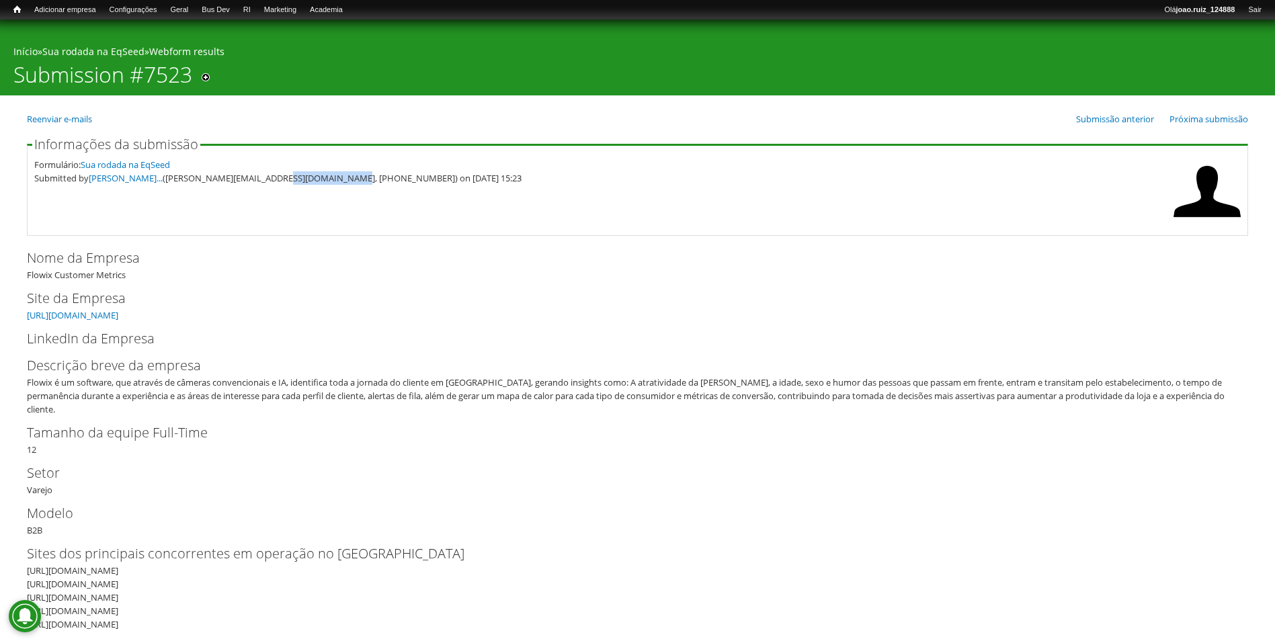
drag, startPoint x: 276, startPoint y: 184, endPoint x: 342, endPoint y: 216, distance: 73.4
click at [342, 216] on fieldset "Informações da submissão Formulário: Sua rodada na EqSeed Submitted by Marcelo …" at bounding box center [637, 187] width 1221 height 98
copy div "67) 9 9933-0246"
drag, startPoint x: 171, startPoint y: 178, endPoint x: 268, endPoint y: 214, distance: 104.0
click at [269, 212] on fieldset "Informações da submissão Formulário: Sua rodada na EqSeed Submitted by Marcelo …" at bounding box center [637, 187] width 1221 height 98
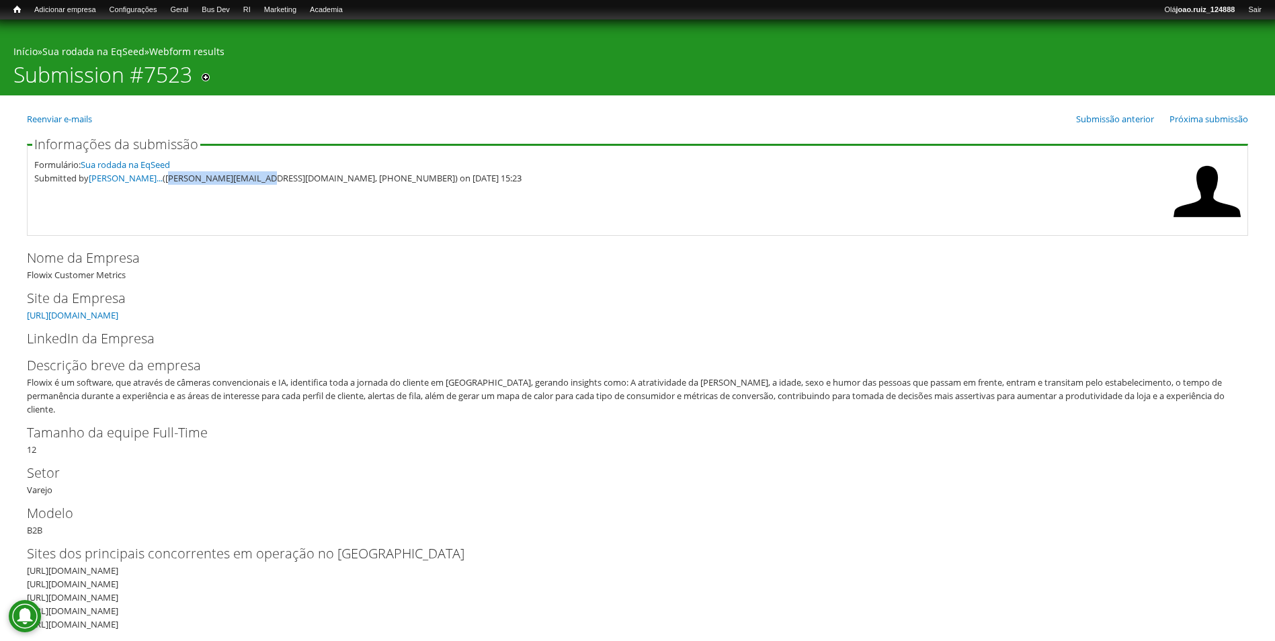
copy div "marcelo@before.com.br"
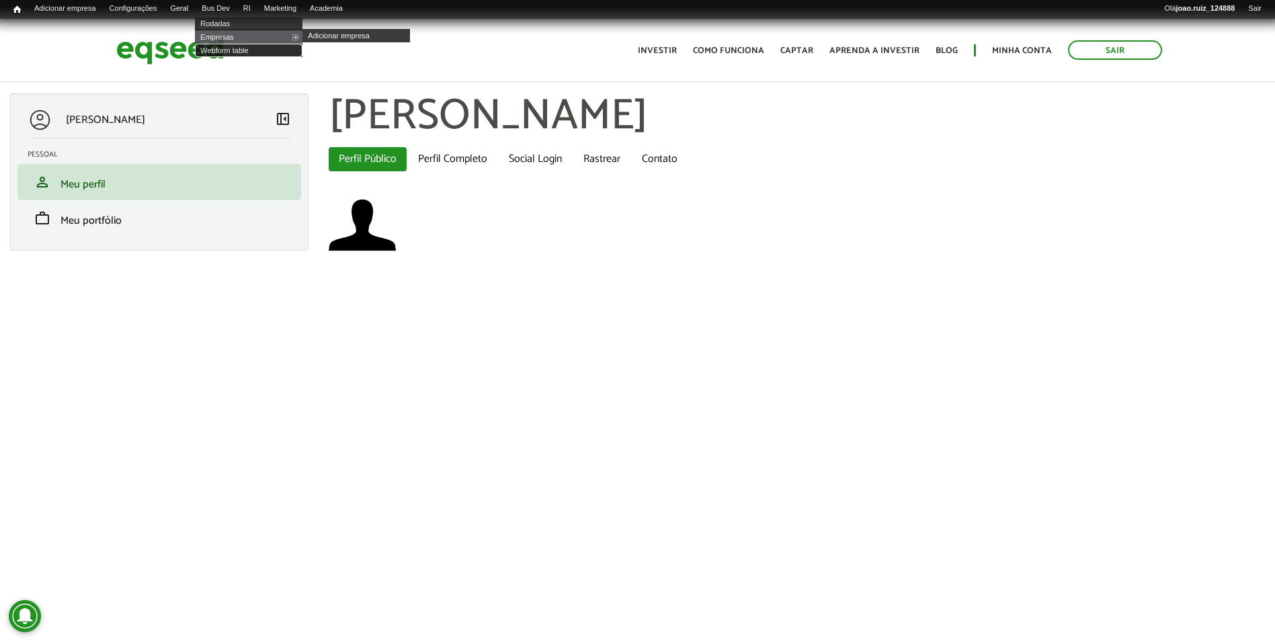
click at [242, 50] on link "Webform table" at bounding box center [249, 50] width 108 height 13
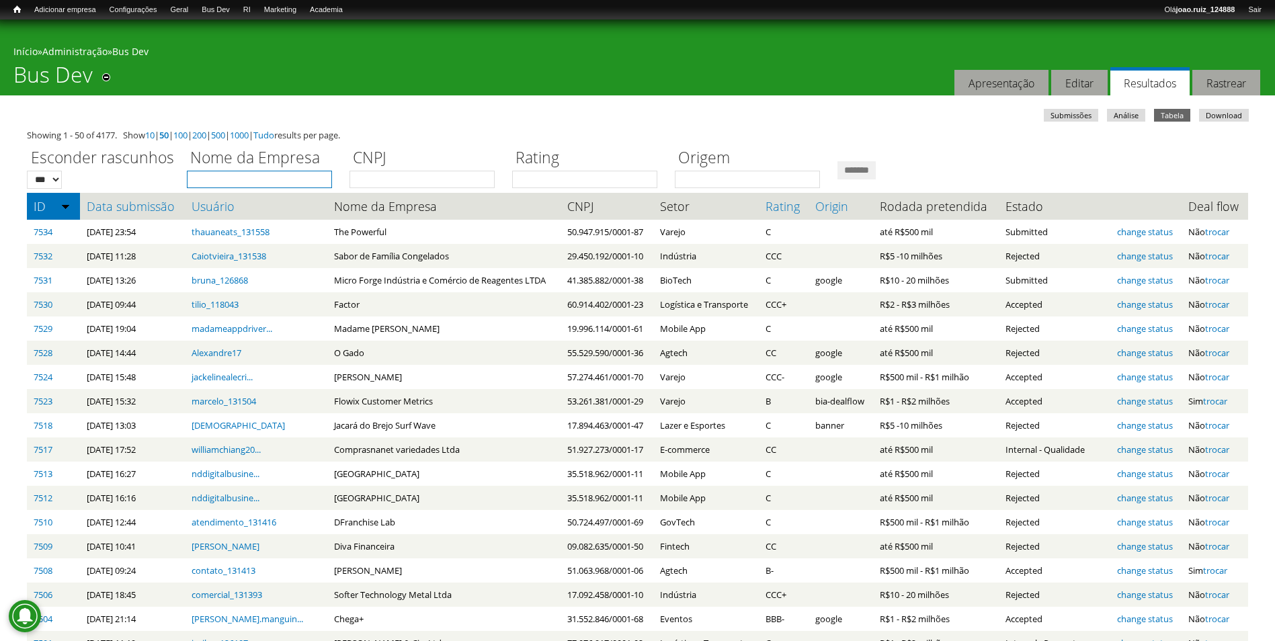
click at [255, 175] on input "Nome da Empresa" at bounding box center [259, 179] width 145 height 17
type input "******"
click at [876, 164] on input "*******" at bounding box center [857, 170] width 38 height 18
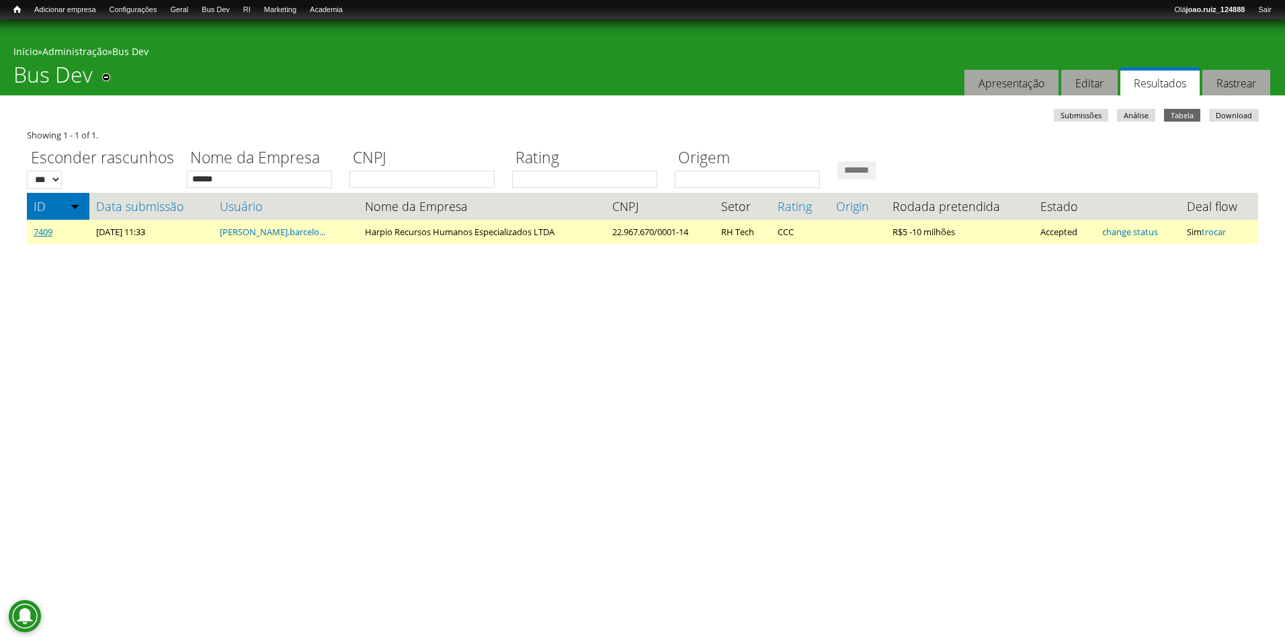
click at [40, 232] on link "7409" at bounding box center [43, 232] width 19 height 12
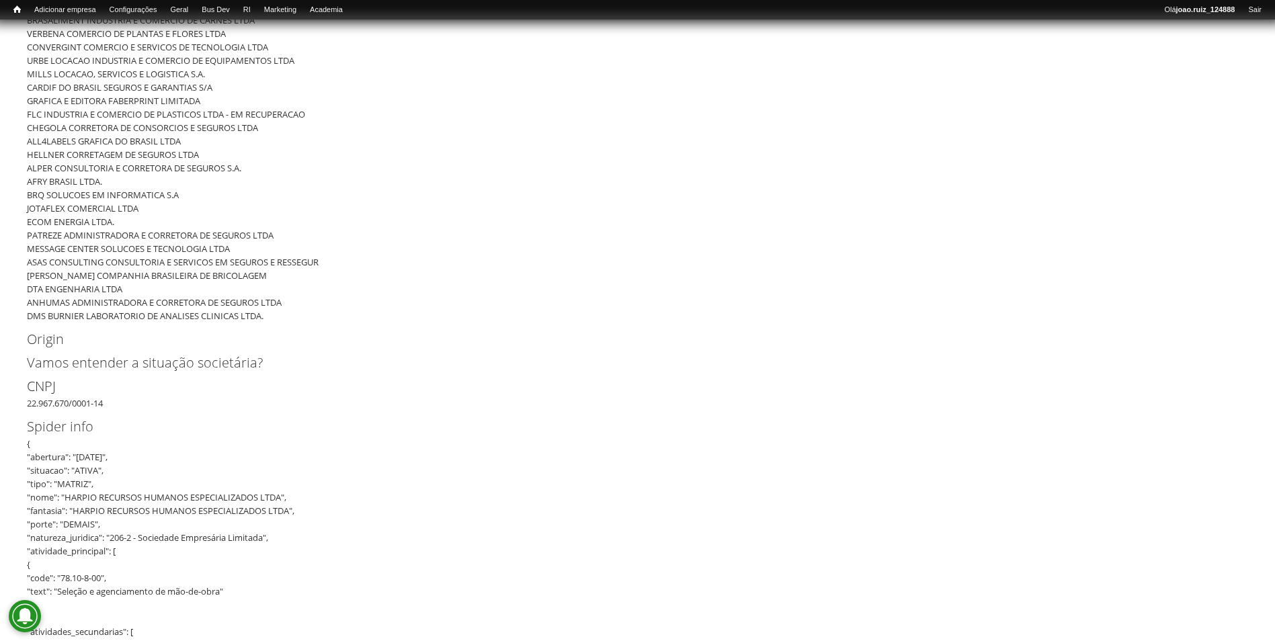
scroll to position [1076, 0]
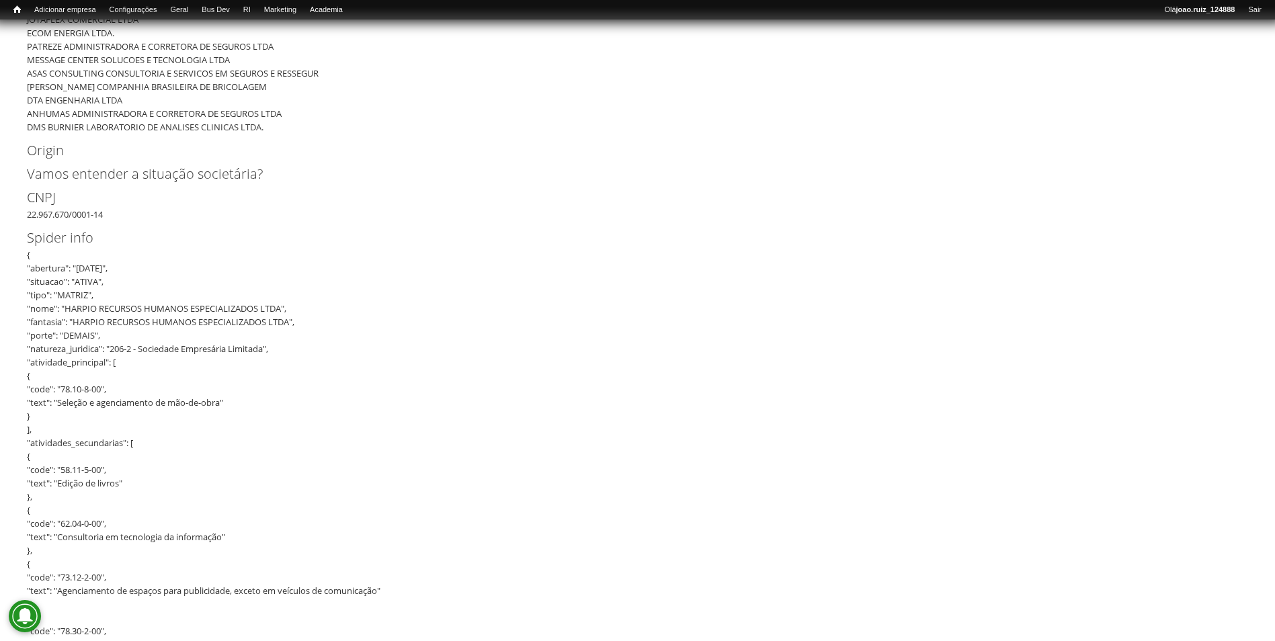
drag, startPoint x: 28, startPoint y: 216, endPoint x: 116, endPoint y: 216, distance: 88.7
click at [116, 216] on div "CNPJ 22.967.670/0001-14" at bounding box center [637, 205] width 1221 height 34
copy div "22.967.670/0001-14"
drag, startPoint x: 68, startPoint y: 311, endPoint x: 283, endPoint y: 311, distance: 215.1
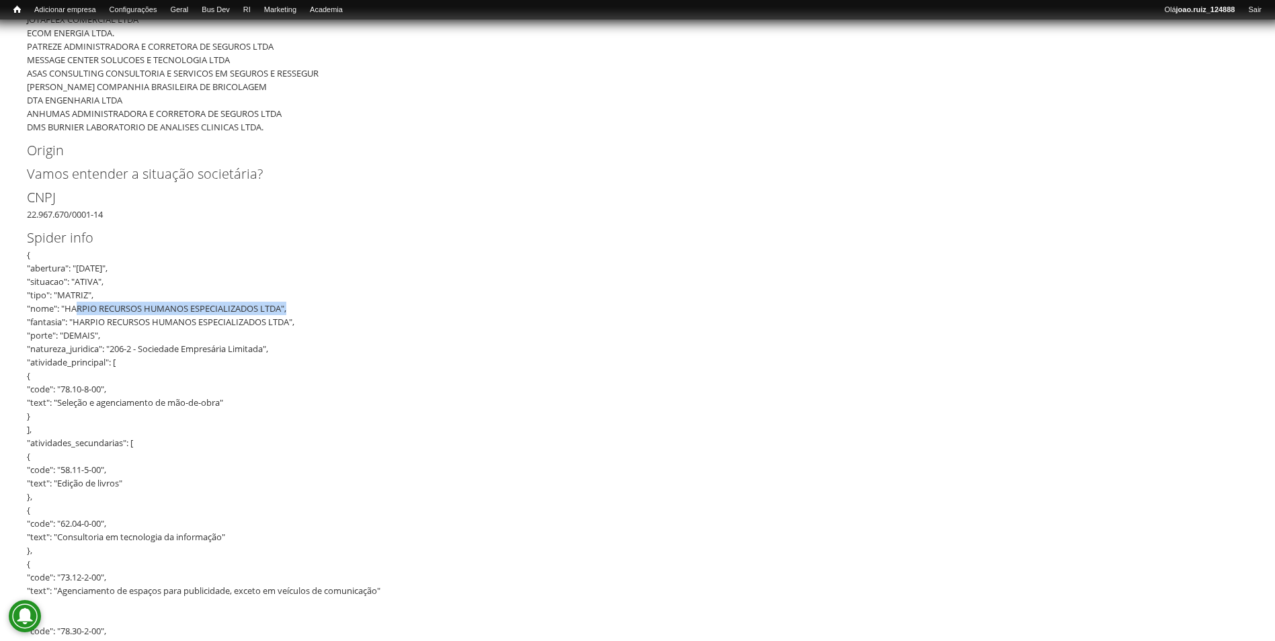
copy div "HARPIO RECURSOS HUMANOS ESPECIALIZADOS LTDA"
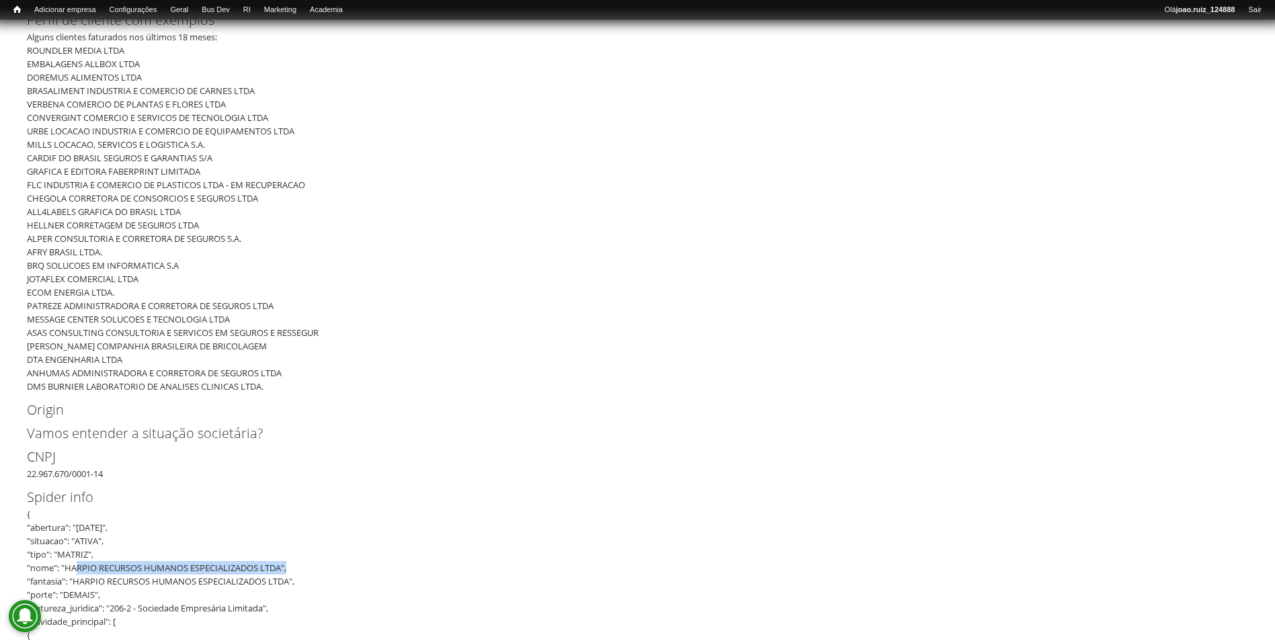
scroll to position [941, 0]
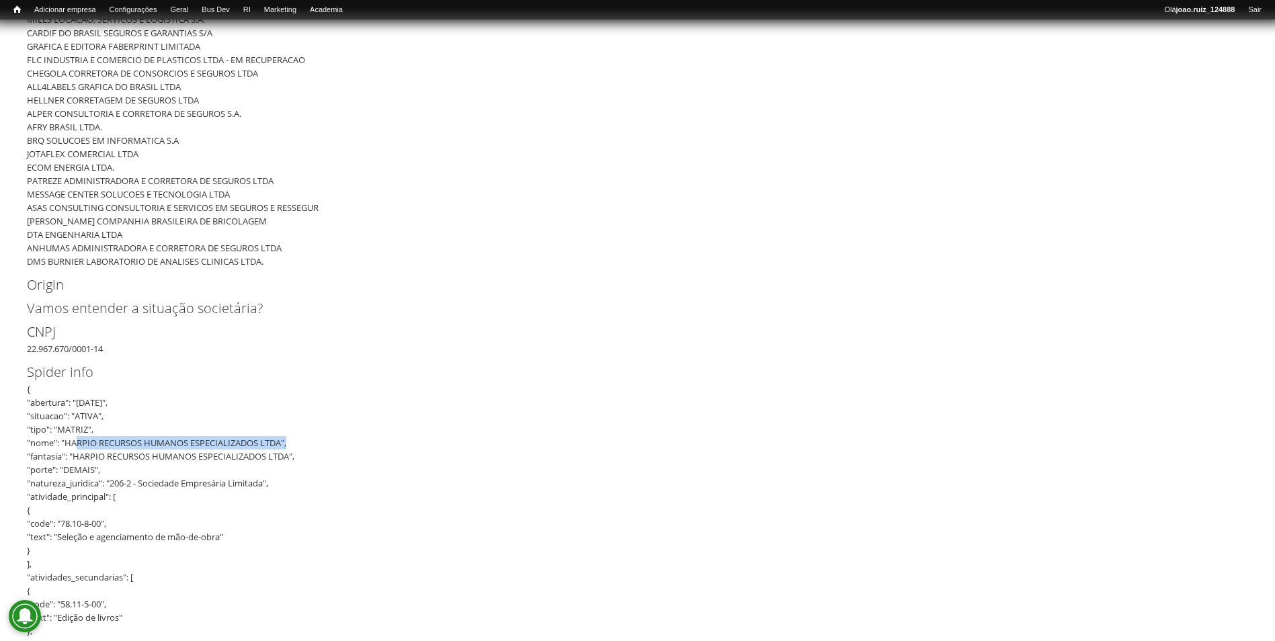
drag, startPoint x: 28, startPoint y: 349, endPoint x: 113, endPoint y: 349, distance: 85.4
click at [113, 349] on div "CNPJ 22.967.670/0001-14" at bounding box center [637, 339] width 1221 height 34
copy div "22.967.670/0001-14"
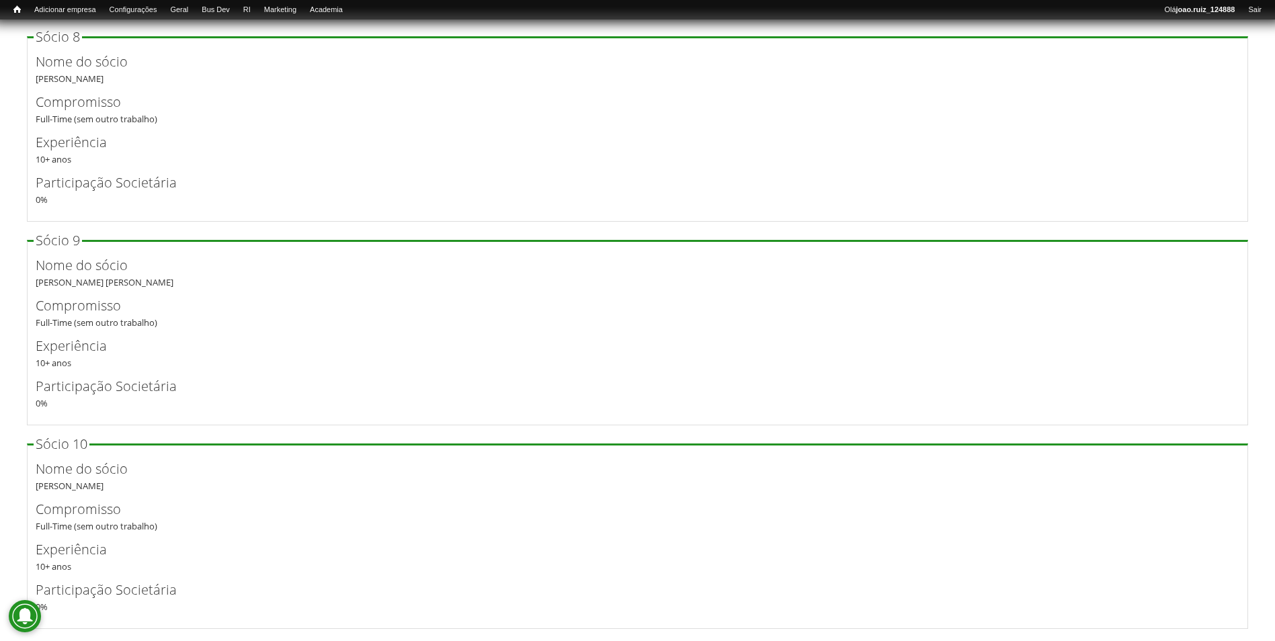
scroll to position [0, 0]
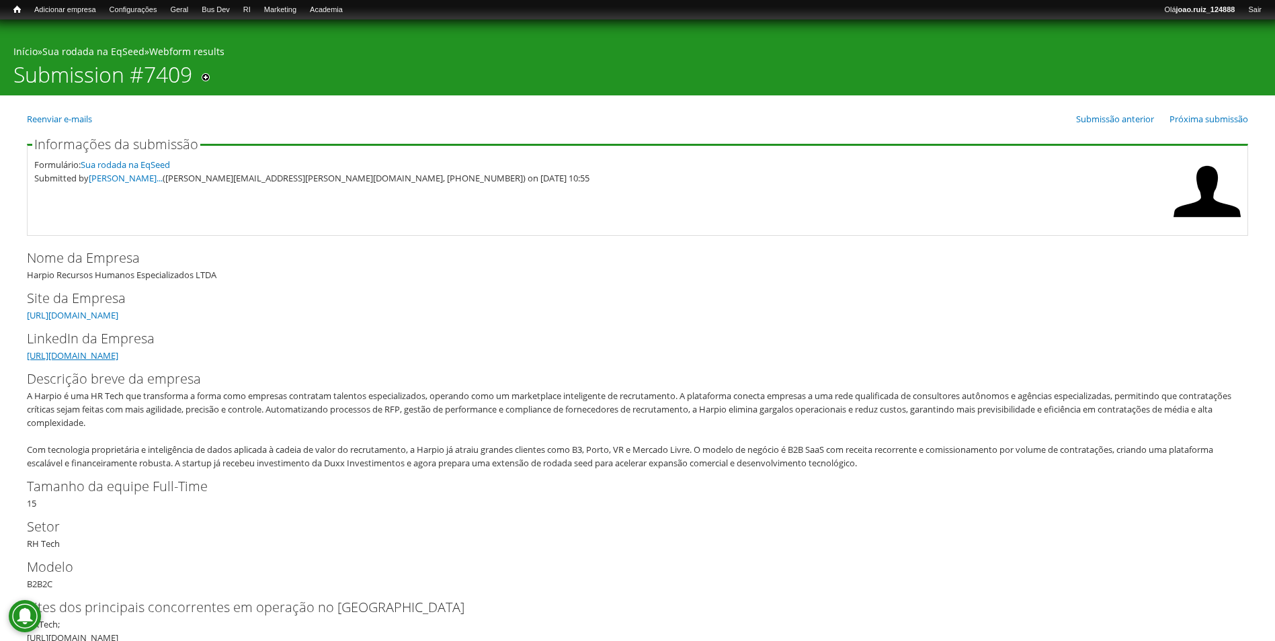
click at [118, 356] on link "[URL][DOMAIN_NAME]" at bounding box center [72, 356] width 91 height 12
click at [84, 310] on link "[URL][DOMAIN_NAME]" at bounding box center [72, 315] width 91 height 12
